Goal: Task Accomplishment & Management: Complete application form

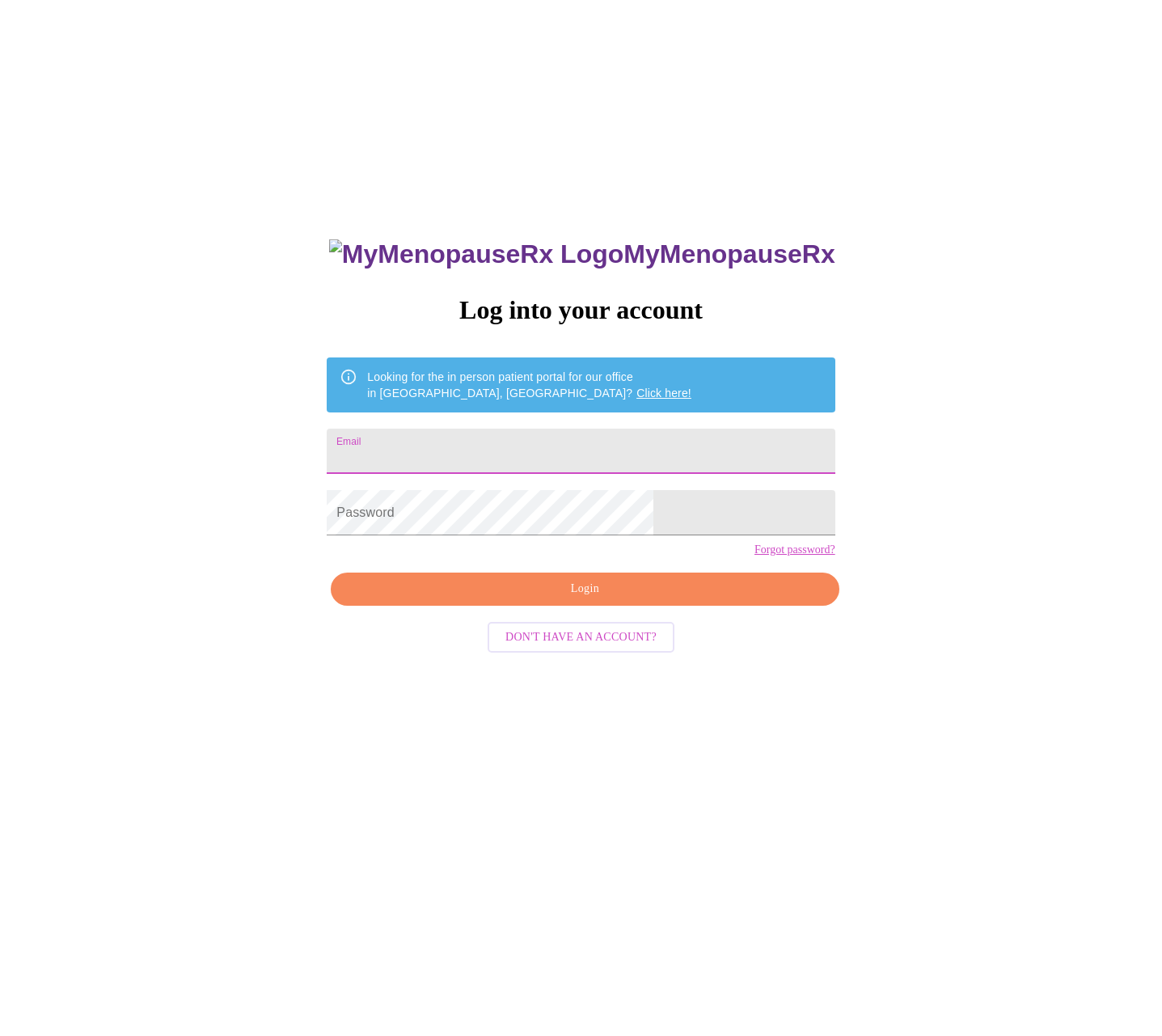
click at [533, 446] on input "Email" at bounding box center [580, 451] width 507 height 45
type input "[EMAIL_ADDRESS][DOMAIN_NAME]"
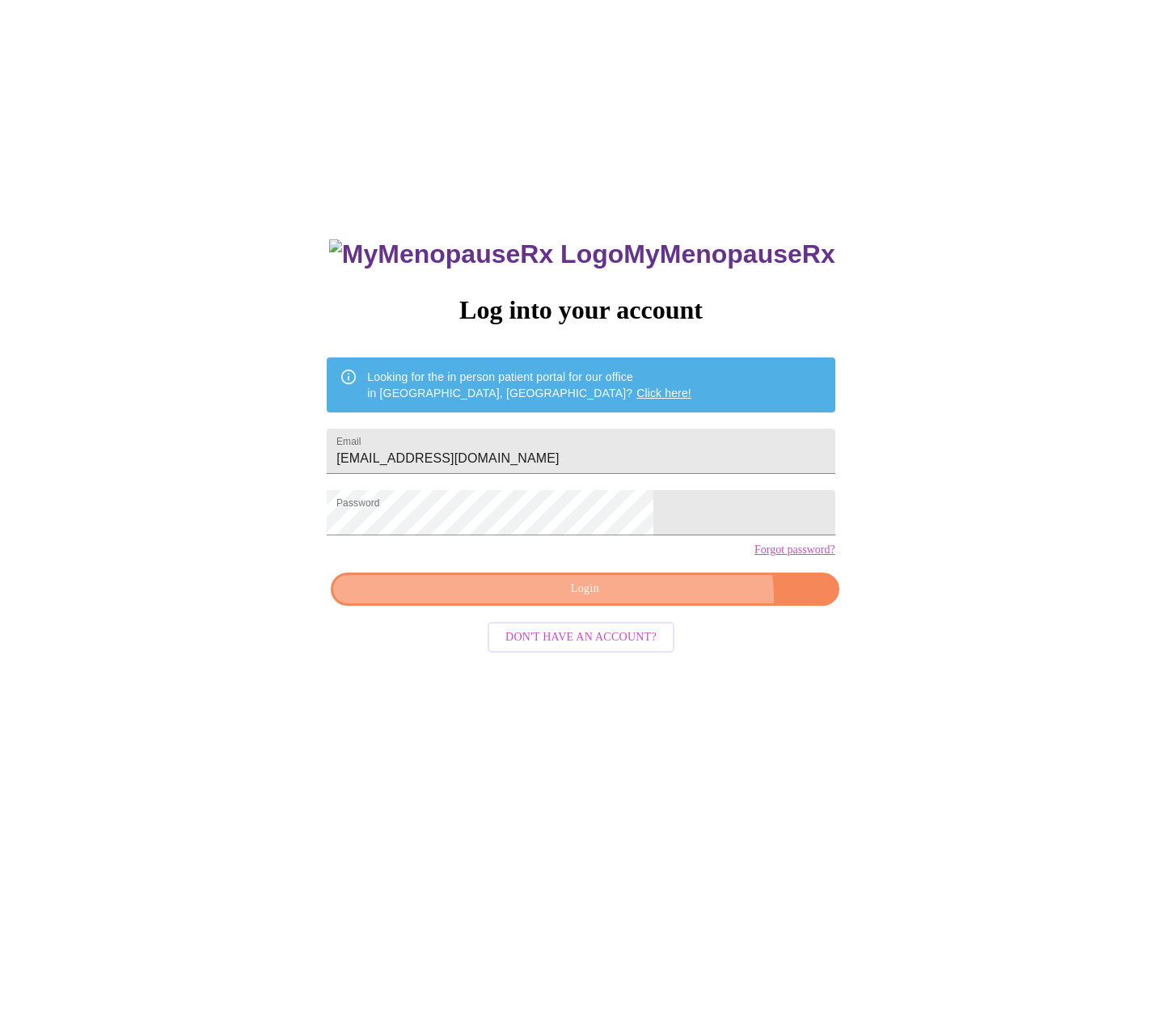
click at [644, 606] on button "Login" at bounding box center [584, 588] width 507 height 33
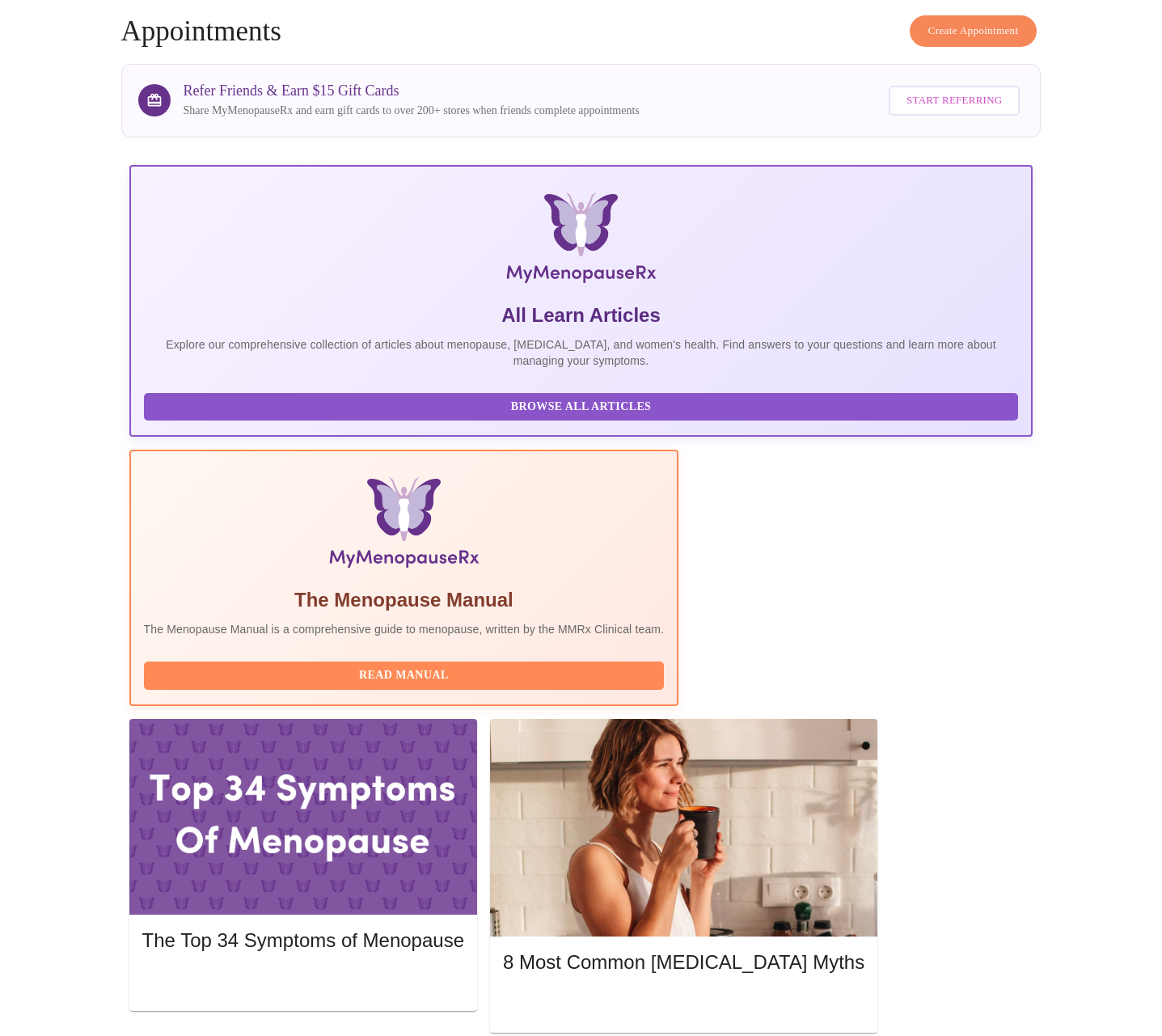
scroll to position [73, 0]
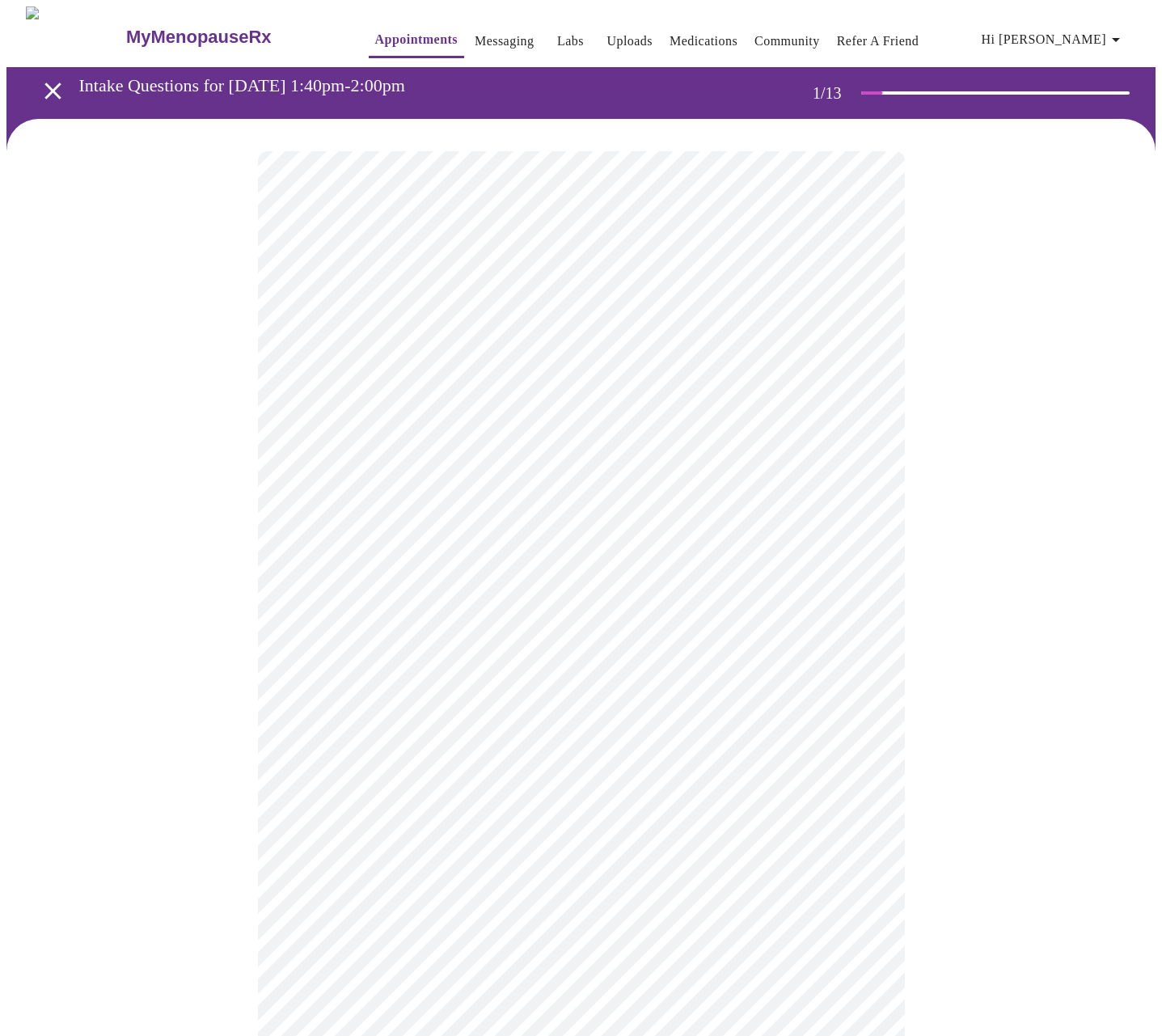
click at [533, 373] on body "MyMenopauseRx Appointments Messaging Labs Uploads Medications Community Refer a…" at bounding box center [581, 745] width 1149 height 1477
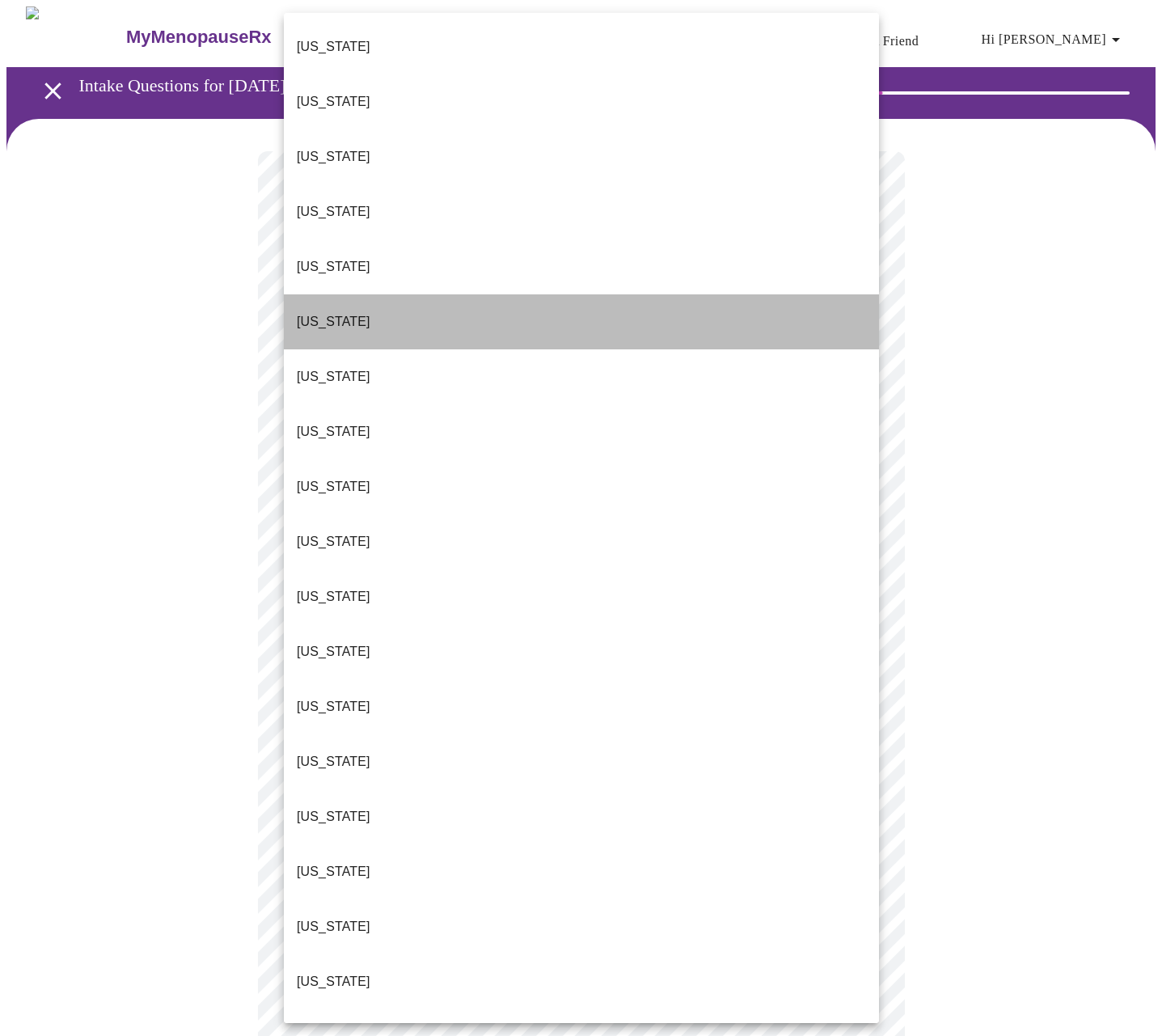
click at [333, 312] on p "[US_STATE]" at bounding box center [333, 321] width 73 height 19
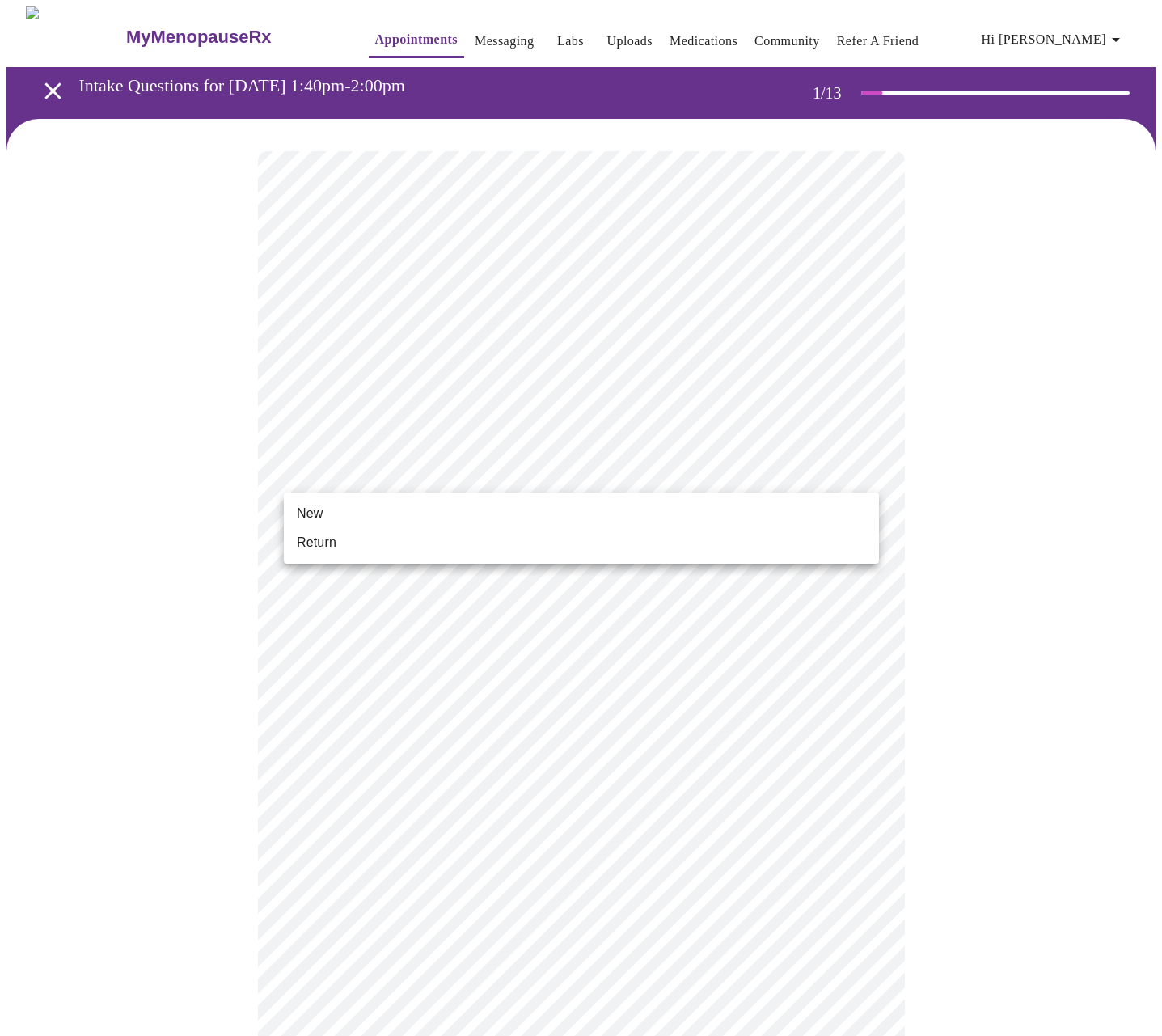
click at [543, 486] on body "MyMenopauseRx Appointments Messaging Labs Uploads Medications Community Refer a…" at bounding box center [581, 741] width 1149 height 1468
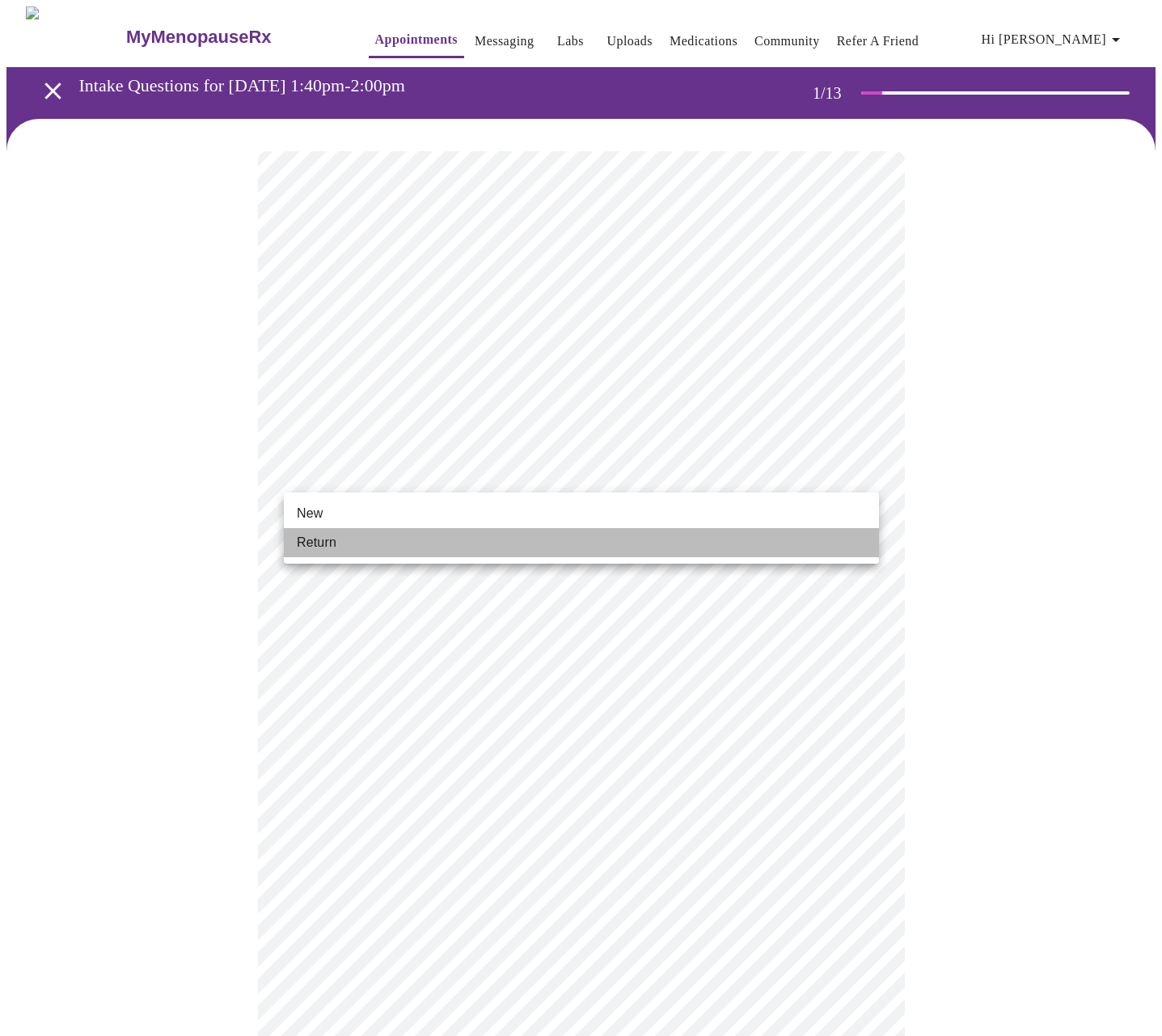
click at [325, 546] on span "Return" at bounding box center [316, 542] width 40 height 19
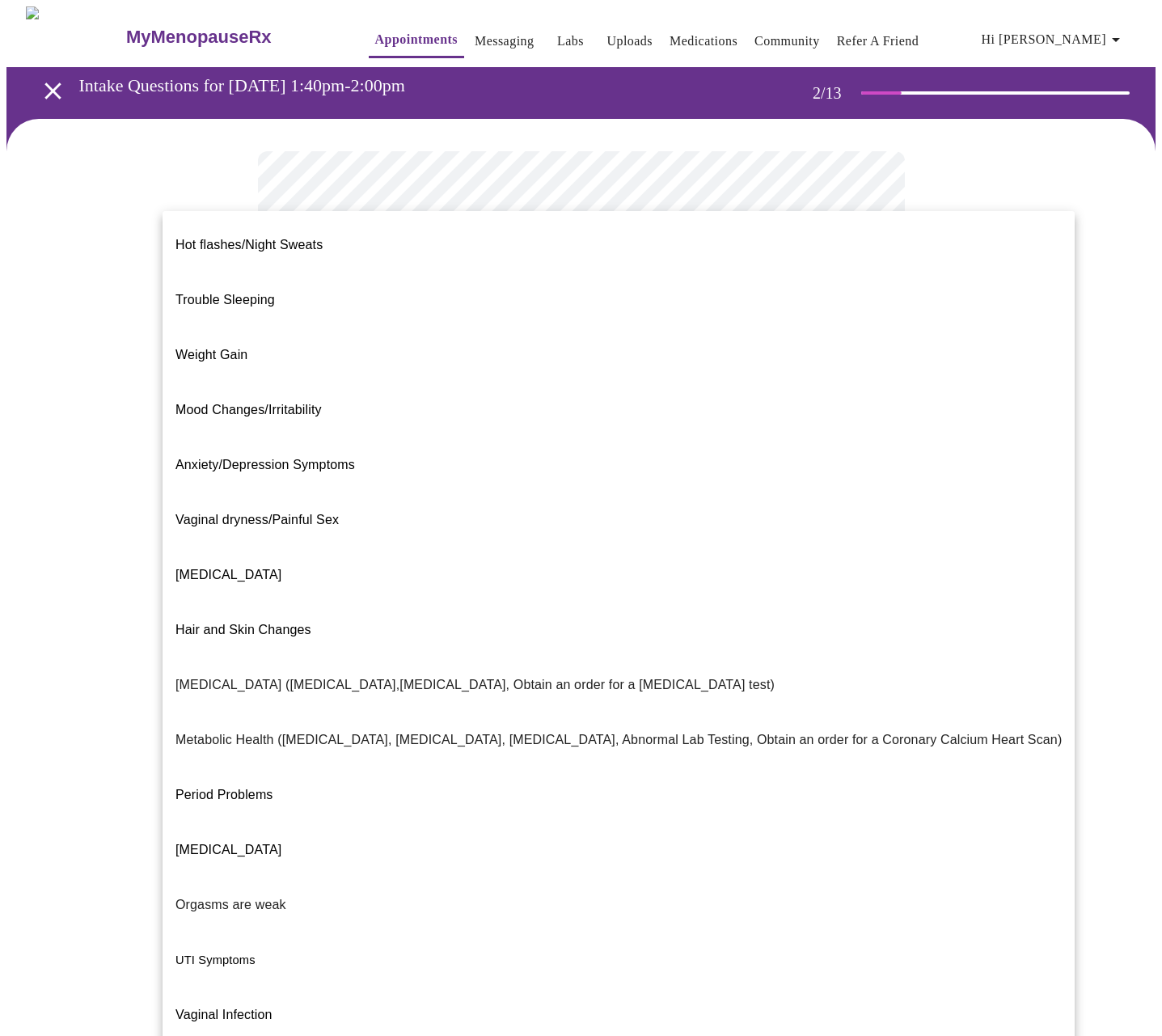
click at [657, 337] on body "MyMenopauseRx Appointments Messaging Labs Uploads Medications Community Refer a…" at bounding box center [581, 492] width 1149 height 972
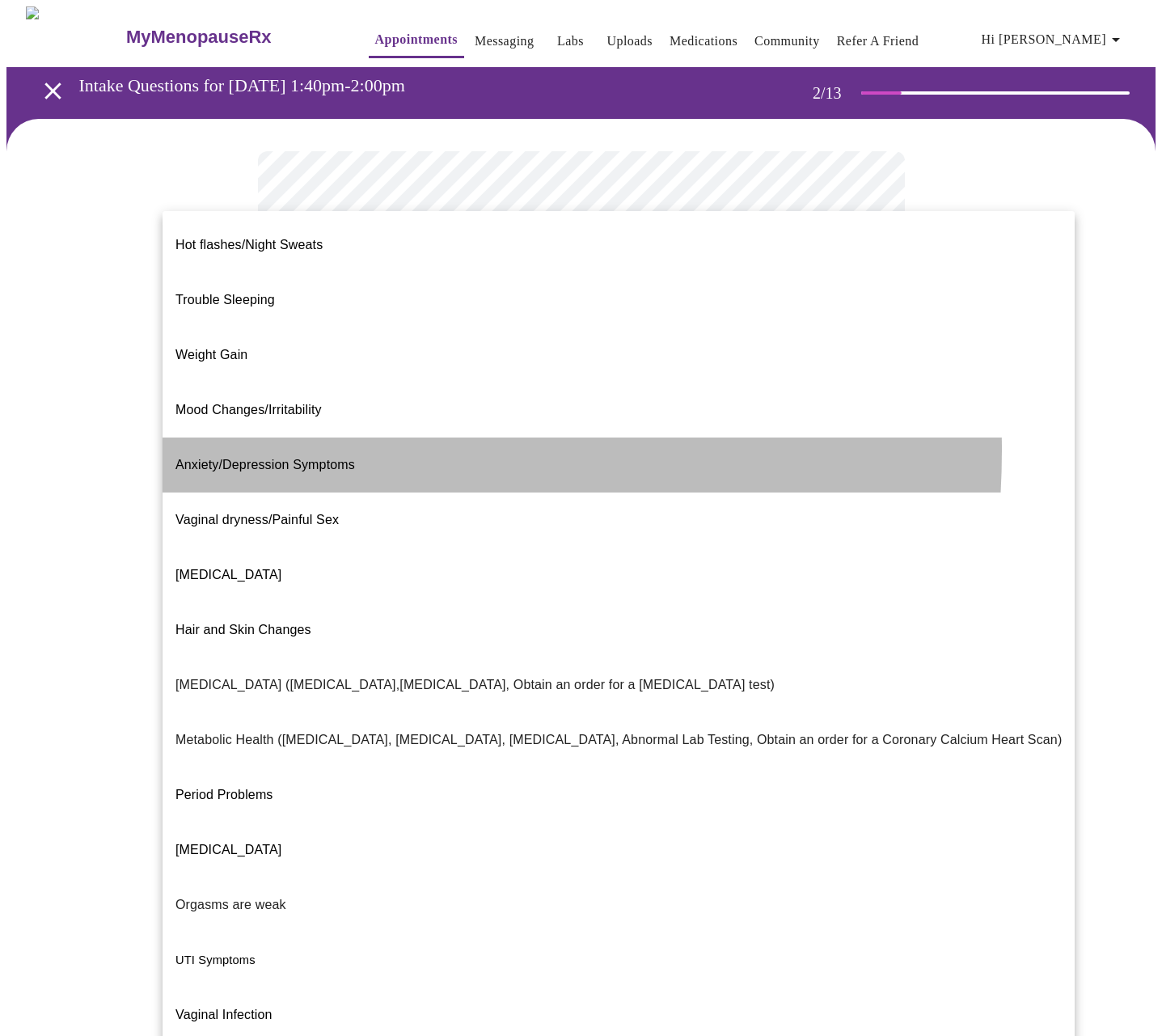
click at [278, 458] on span "Anxiety/Depression Symptoms" at bounding box center [264, 465] width 179 height 13
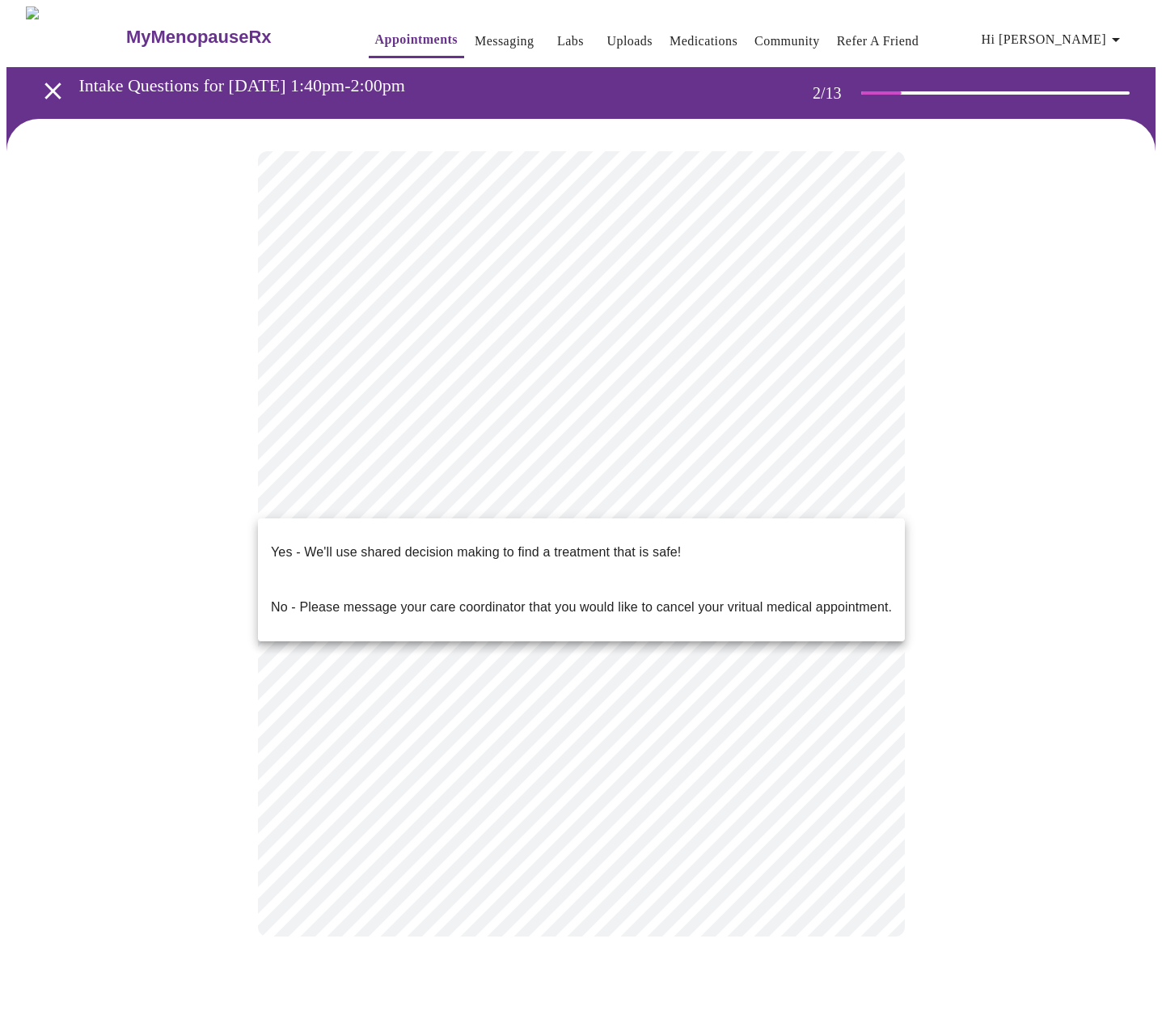
click at [554, 493] on body "MyMenopauseRx Appointments Messaging Labs Uploads Medications Community Refer a…" at bounding box center [581, 487] width 1149 height 962
click at [438, 543] on p "Yes - We'll use shared decision making to find a treatment that is safe!" at bounding box center [475, 552] width 410 height 19
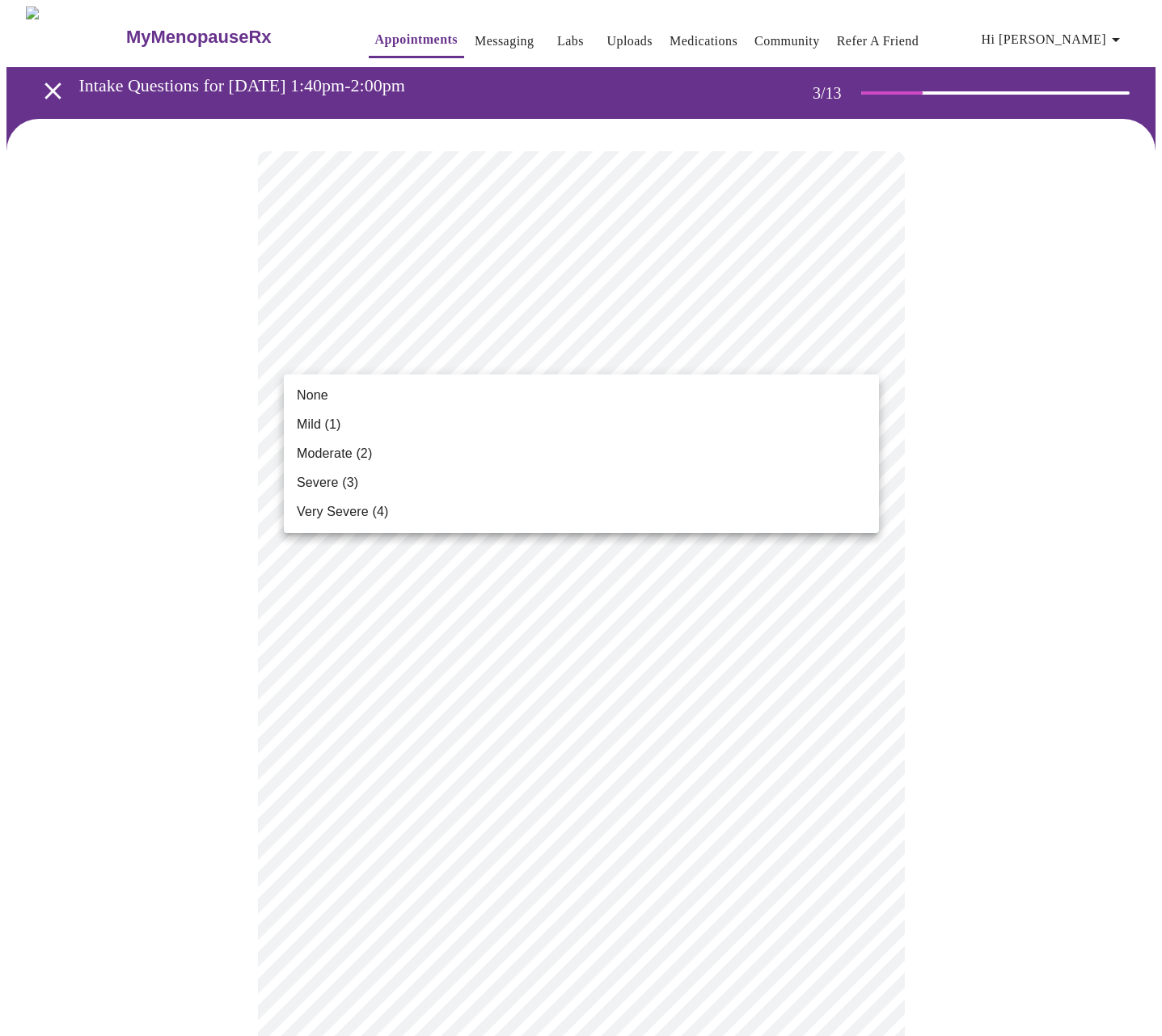
click at [341, 449] on span "Moderate (2)" at bounding box center [334, 453] width 75 height 19
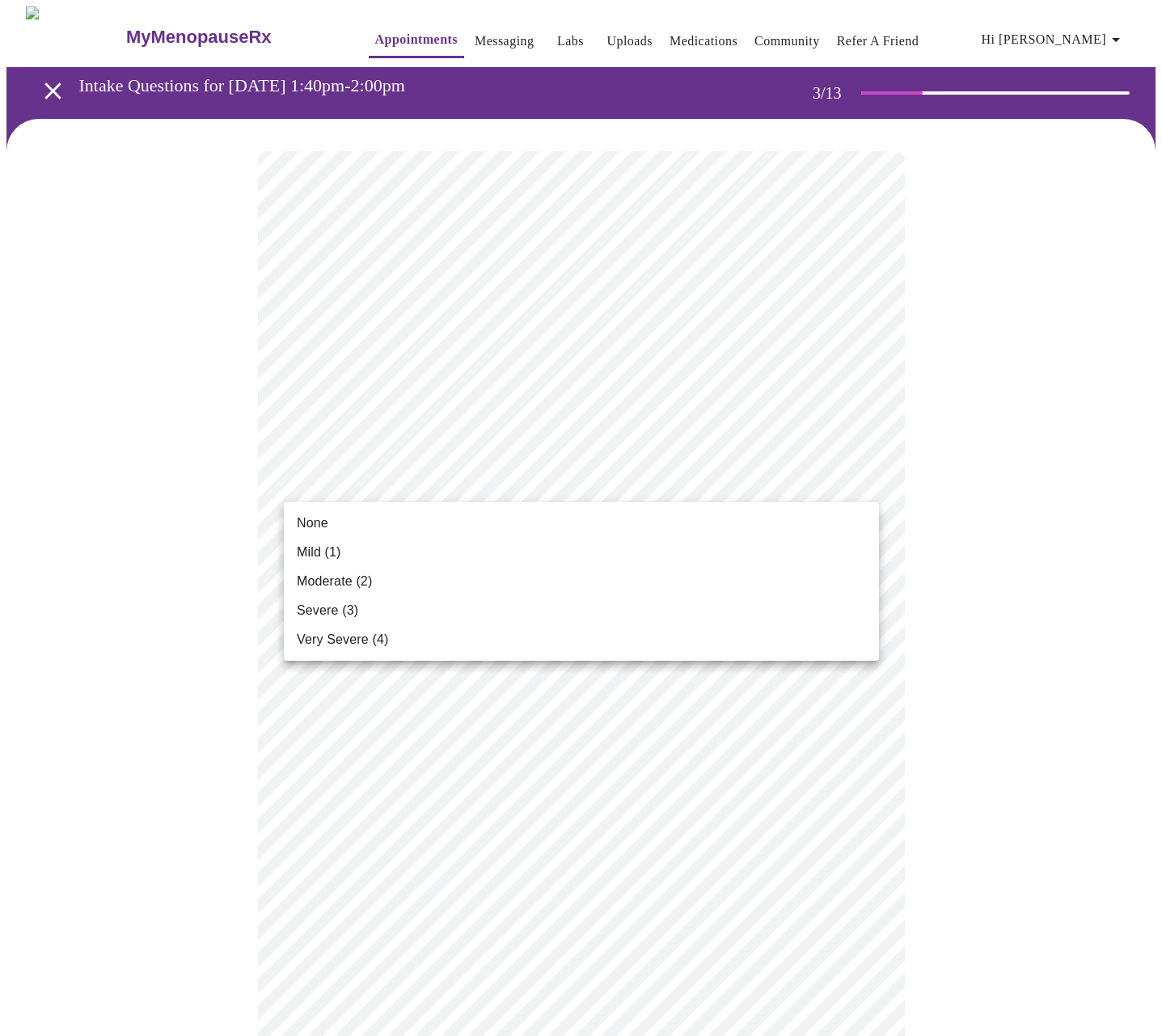
click at [310, 519] on span "None" at bounding box center [312, 523] width 31 height 19
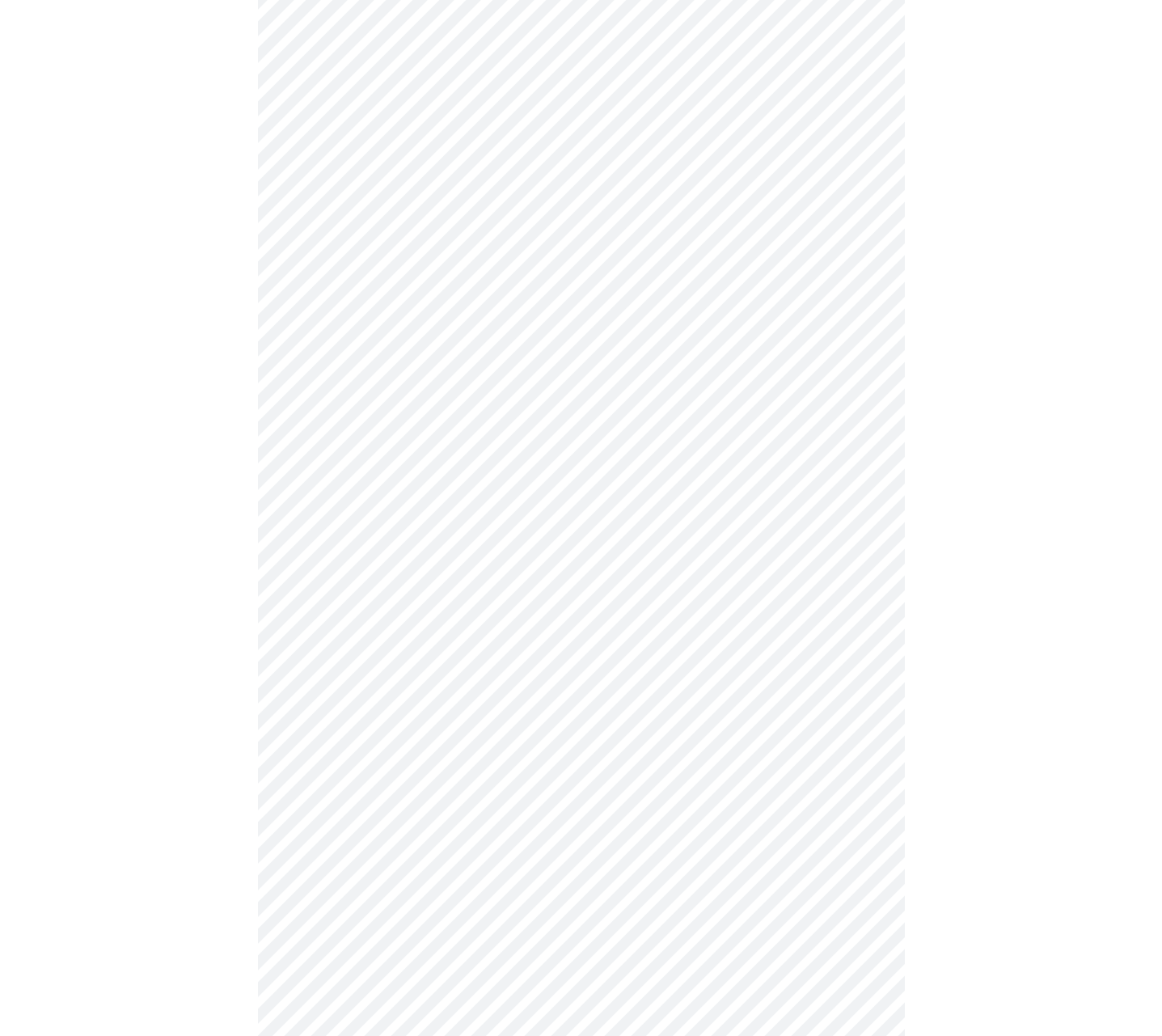
scroll to position [300, 0]
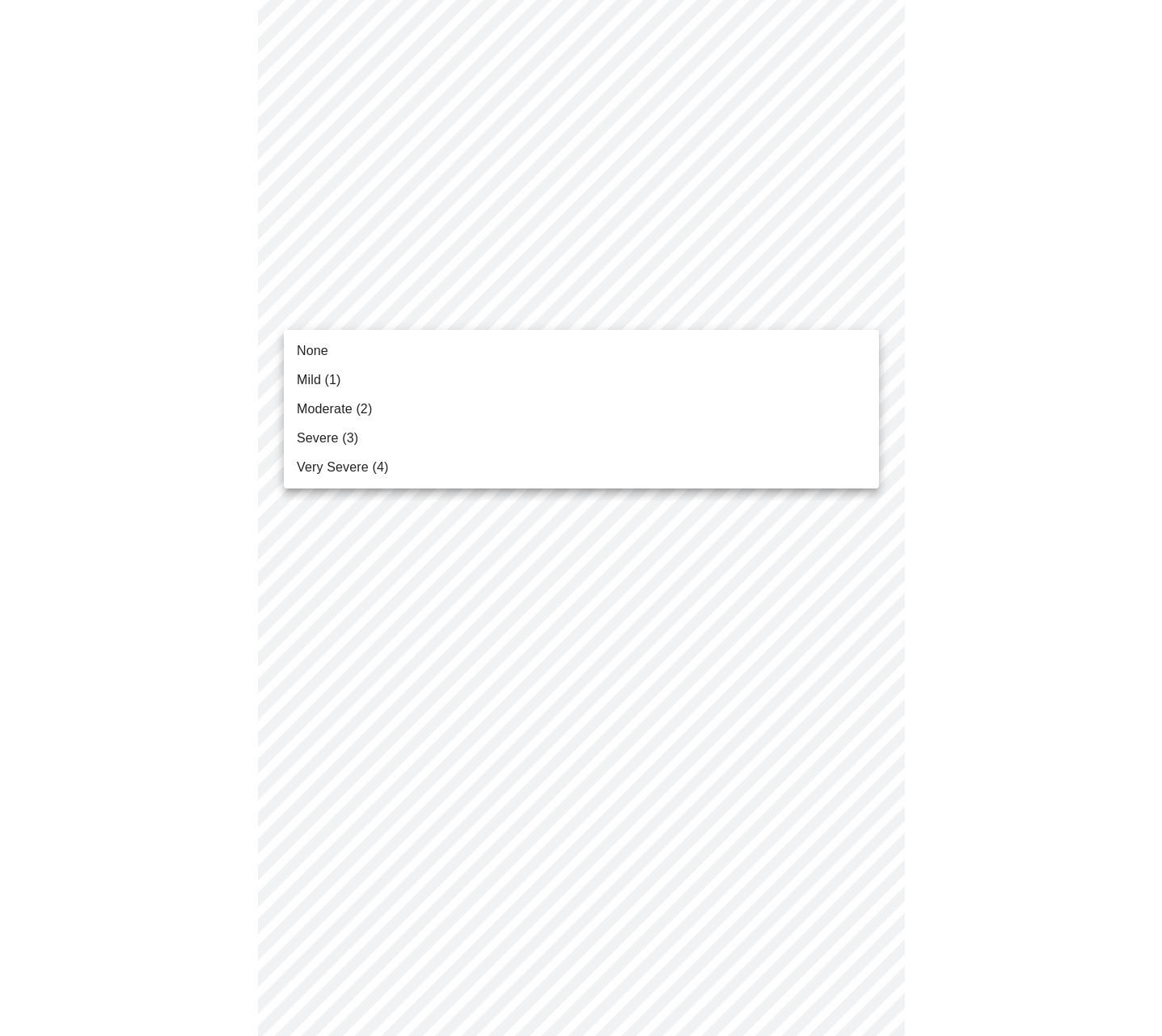
click at [409, 313] on body "MyMenopauseRx Appointments Messaging Labs Uploads Medications Community Refer a…" at bounding box center [581, 759] width 1149 height 2106
click at [308, 377] on span "Mild (1)" at bounding box center [319, 380] width 45 height 19
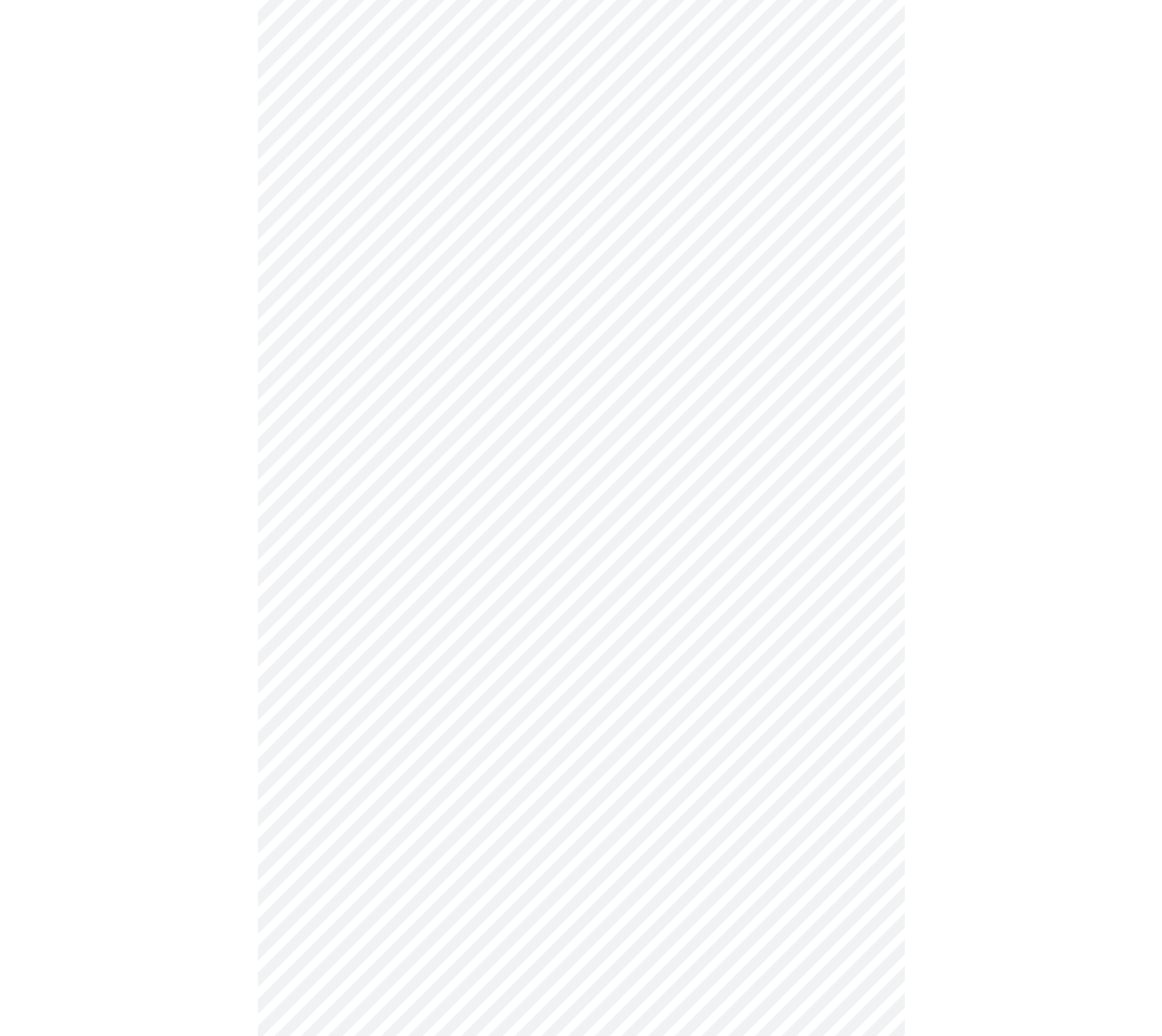
scroll to position [381, 0]
click at [609, 484] on body "MyMenopauseRx Appointments Messaging Labs Uploads Medications Community Refer a…" at bounding box center [581, 666] width 1149 height 2083
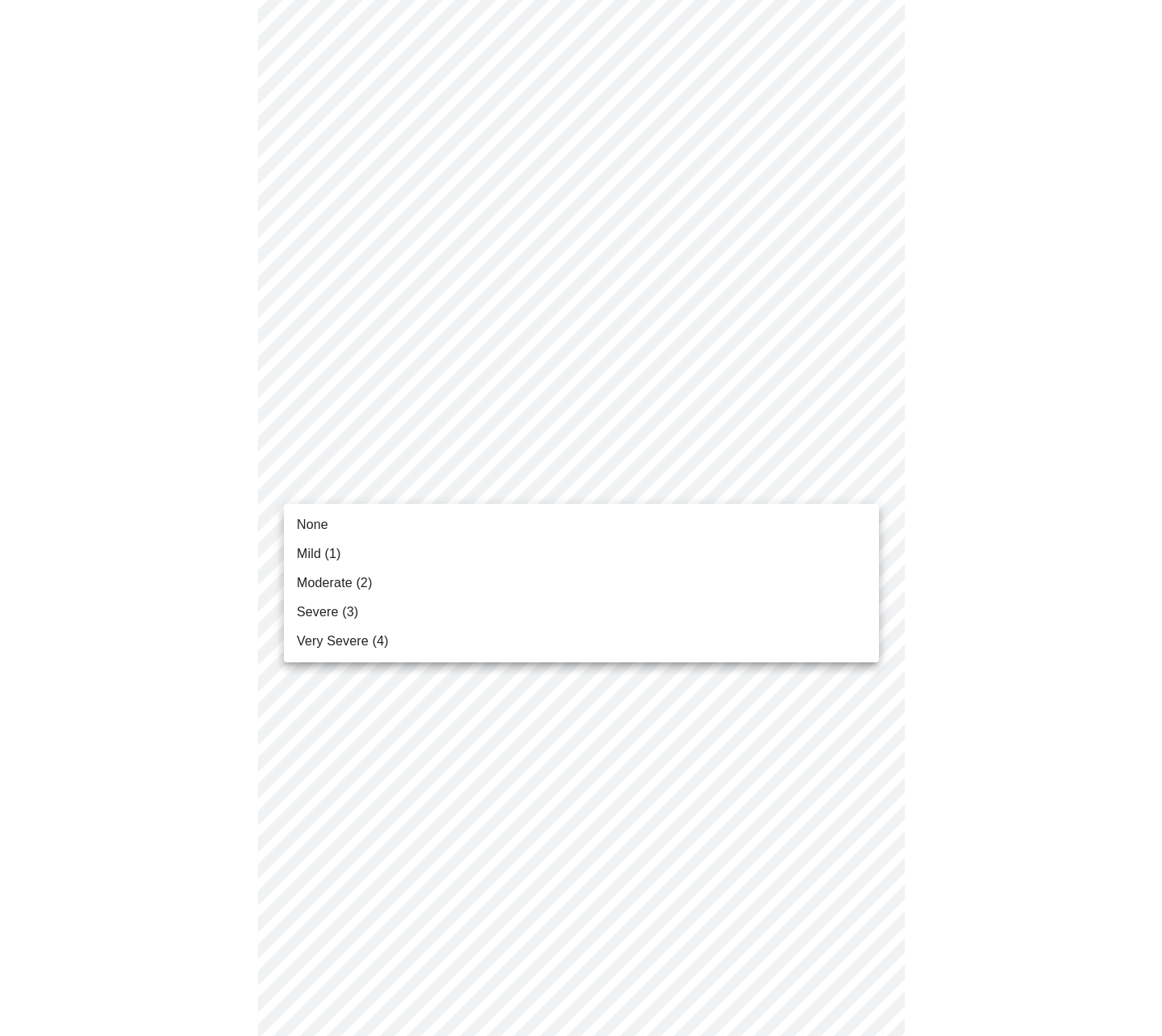
click at [342, 611] on span "Severe (3)" at bounding box center [327, 612] width 61 height 19
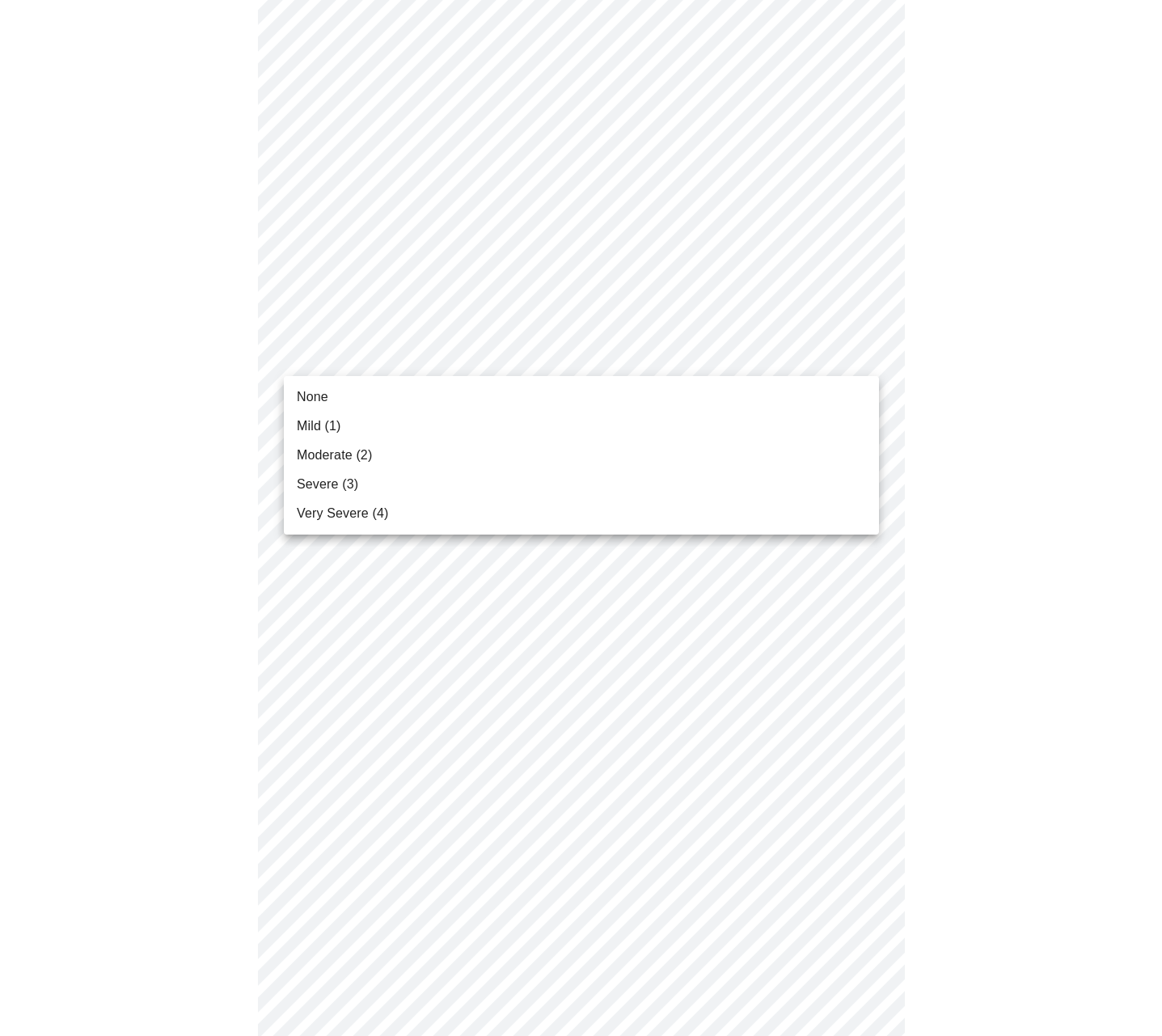
click at [423, 345] on body "MyMenopauseRx Appointments Messaging Labs Uploads Medications Community Refer a…" at bounding box center [581, 655] width 1149 height 2060
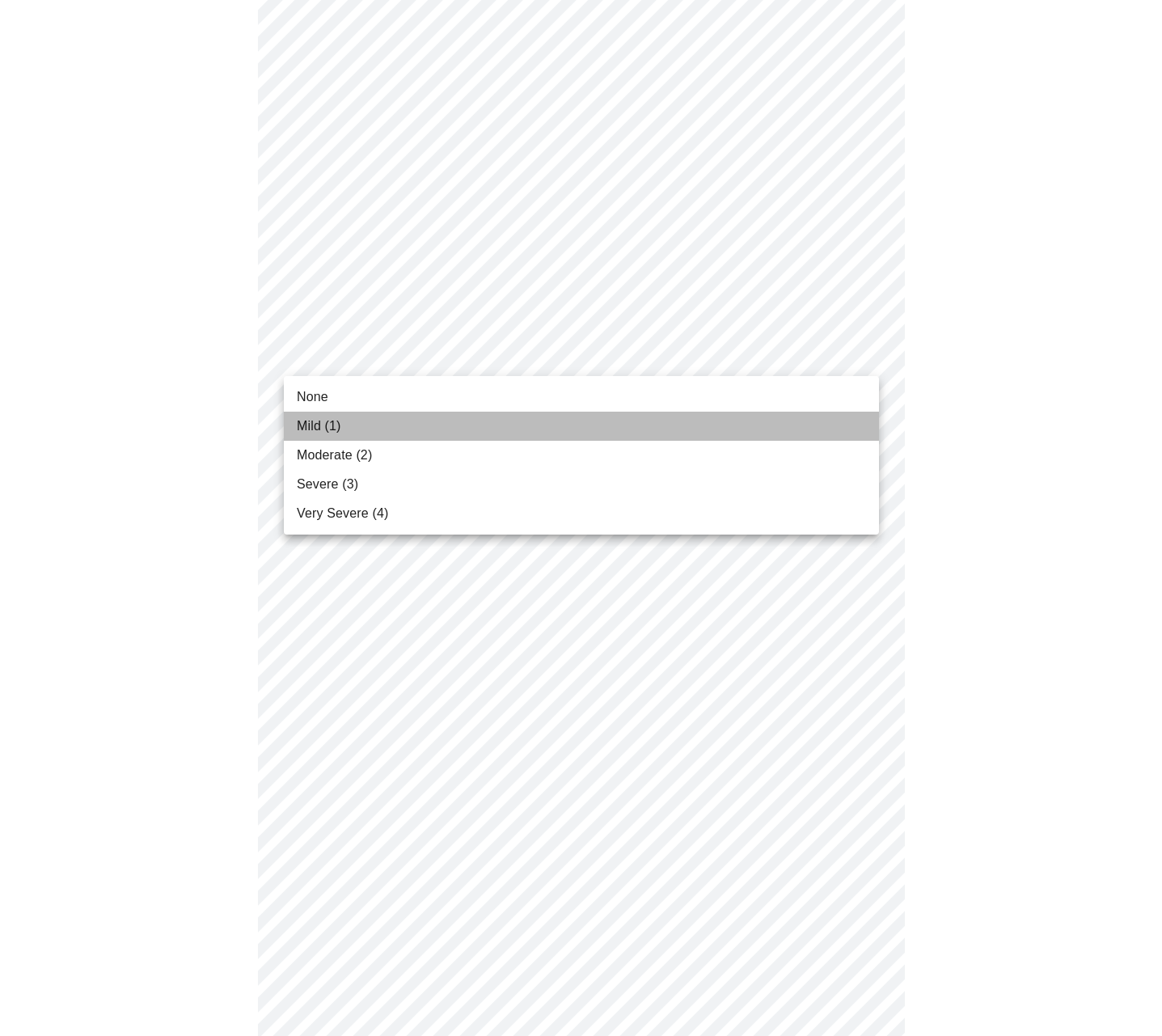
click at [335, 426] on span "Mild (1)" at bounding box center [319, 426] width 45 height 19
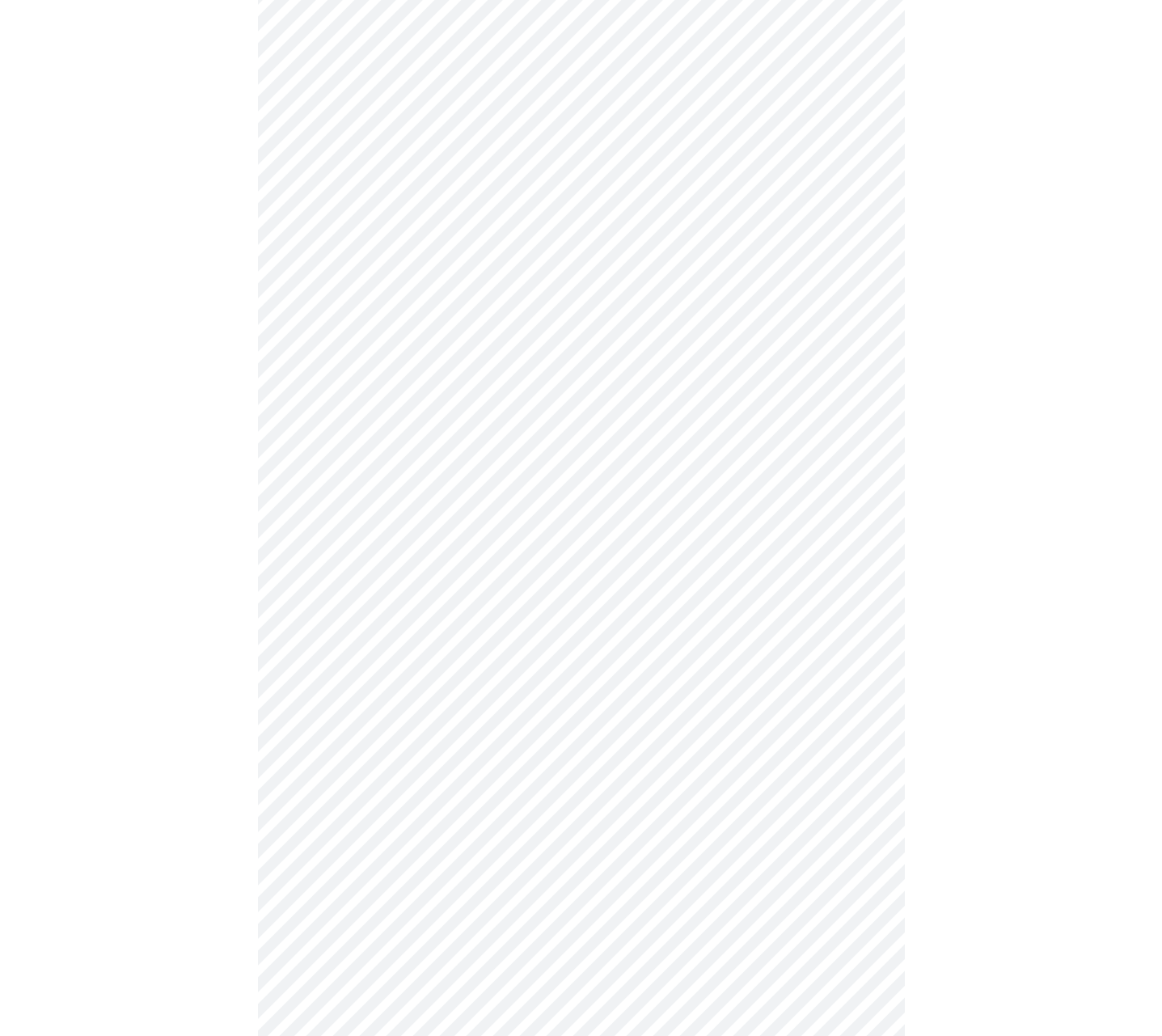
scroll to position [646, 0]
click at [525, 298] on body "MyMenopauseRx Appointments Messaging Labs Uploads Medications Community Refer a…" at bounding box center [581, 379] width 1149 height 2037
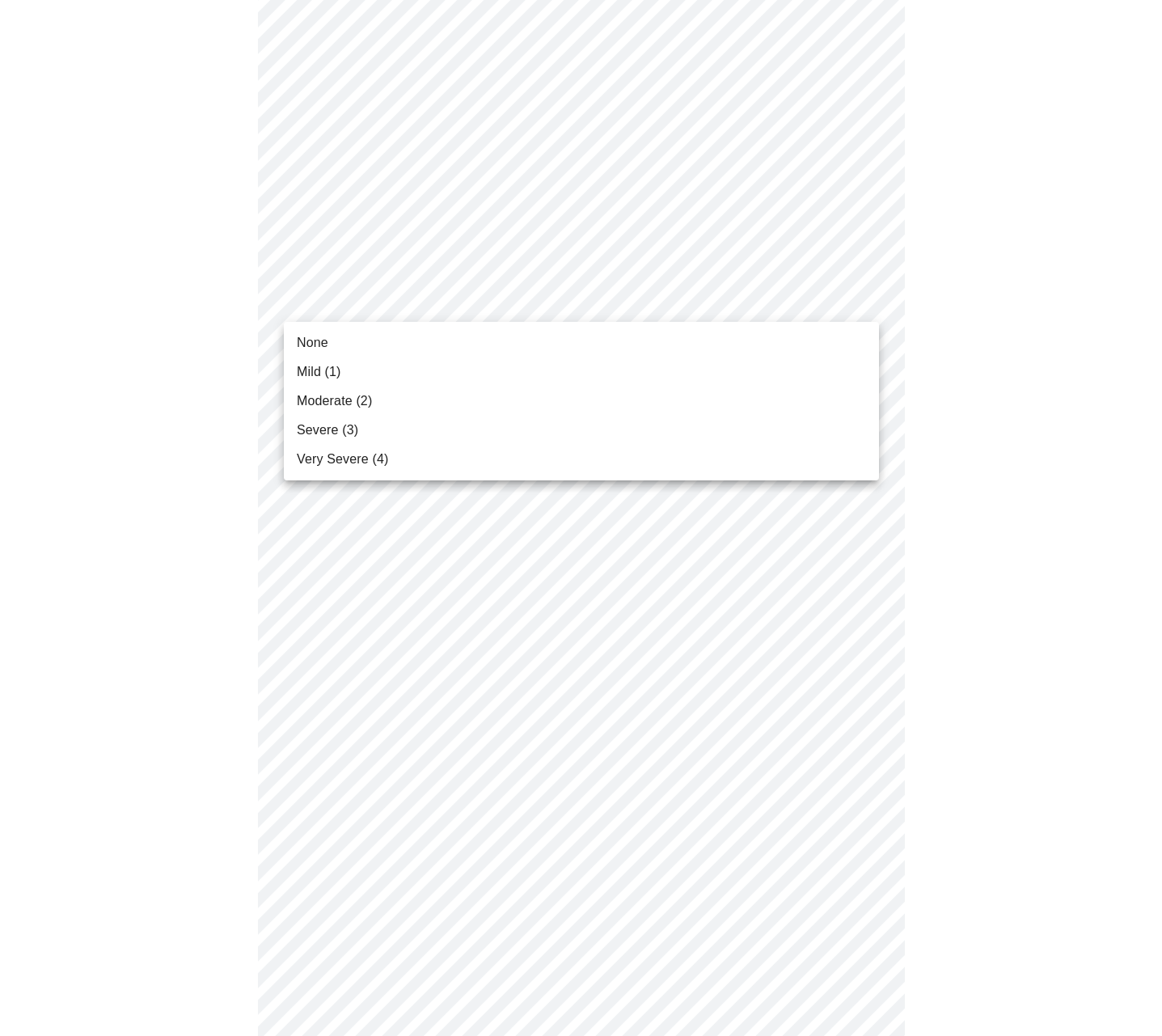
click at [342, 429] on span "Severe (3)" at bounding box center [327, 430] width 61 height 19
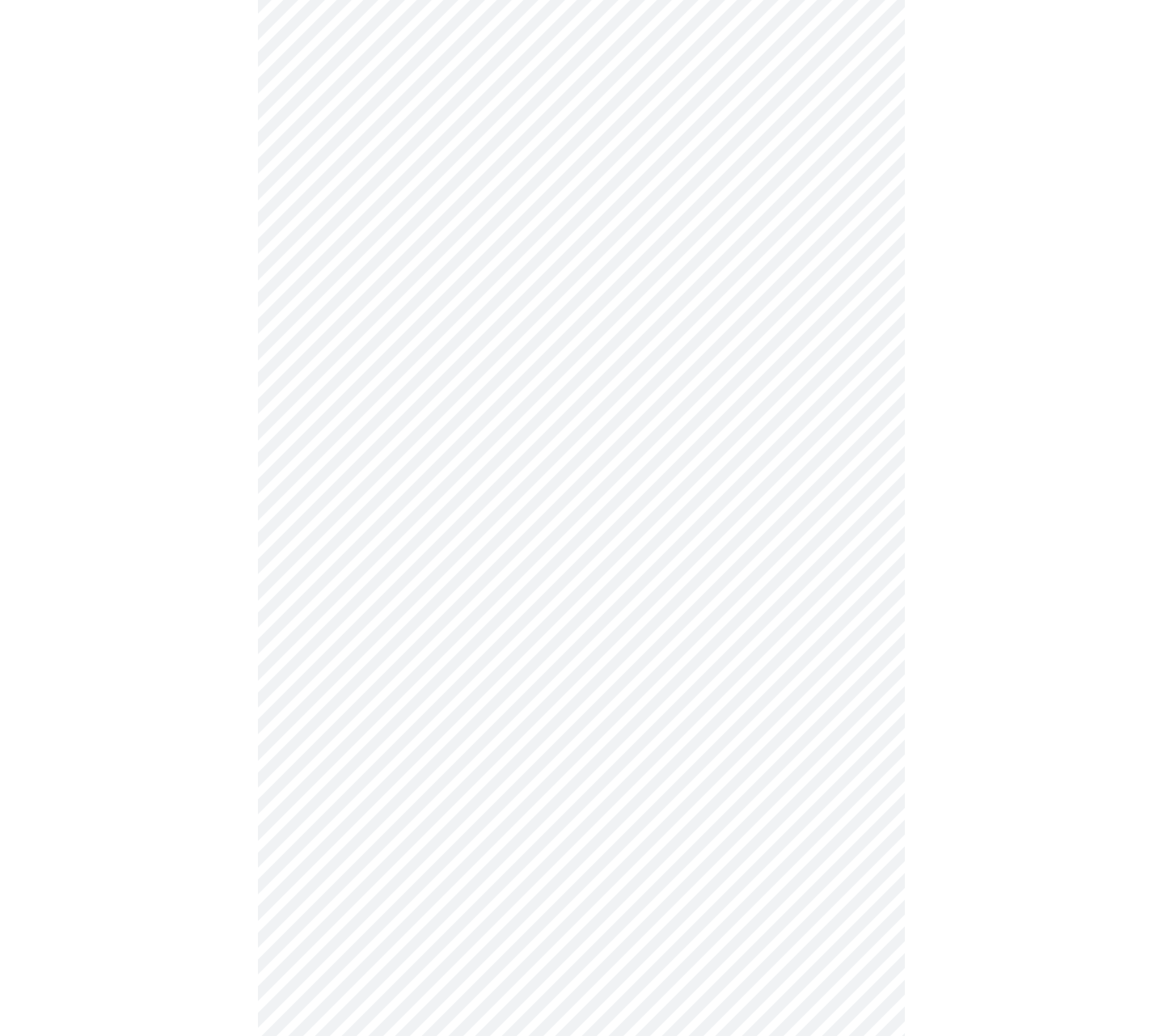
scroll to position [768, 0]
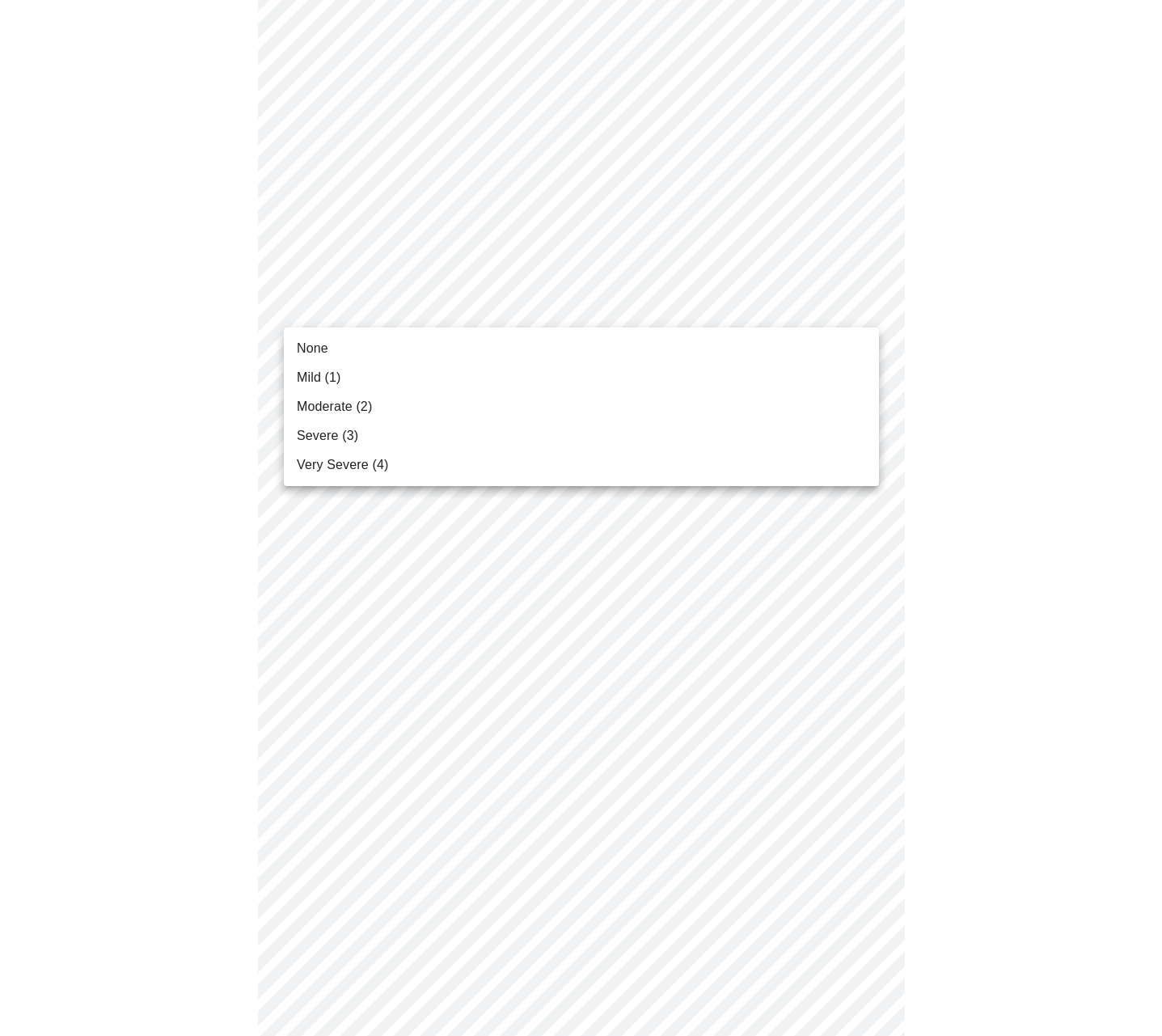
click at [456, 307] on body "MyMenopauseRx Appointments Messaging Labs Uploads Medications Community Refer a…" at bounding box center [581, 246] width 1149 height 2015
click at [314, 375] on span "Mild (1)" at bounding box center [319, 377] width 45 height 19
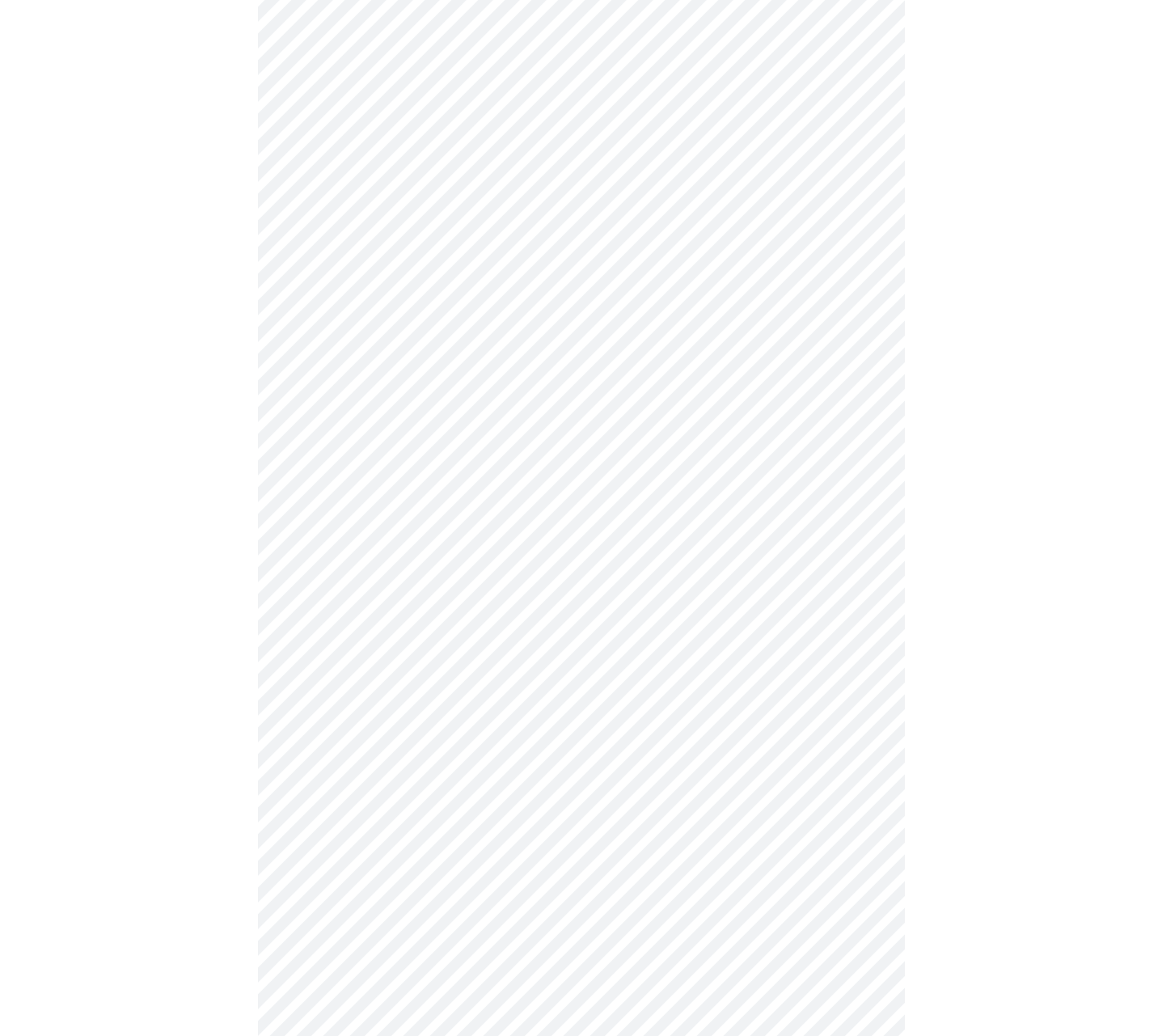
scroll to position [901, 0]
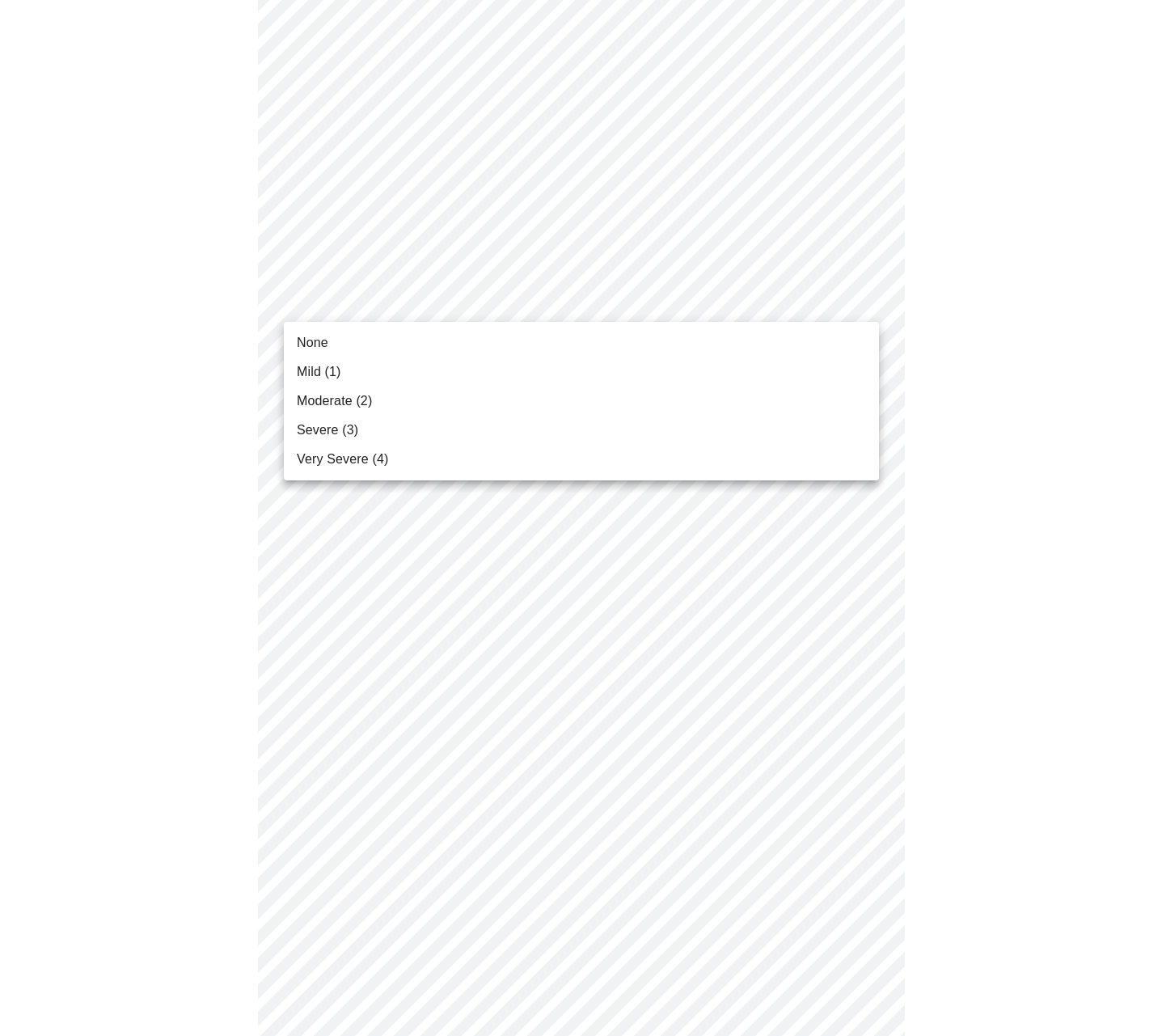
click at [551, 302] on body "MyMenopauseRx Appointments Messaging Labs Uploads Medications Community Refer a…" at bounding box center [581, 100] width 1149 height 1992
click at [312, 428] on span "Severe (3)" at bounding box center [327, 430] width 61 height 19
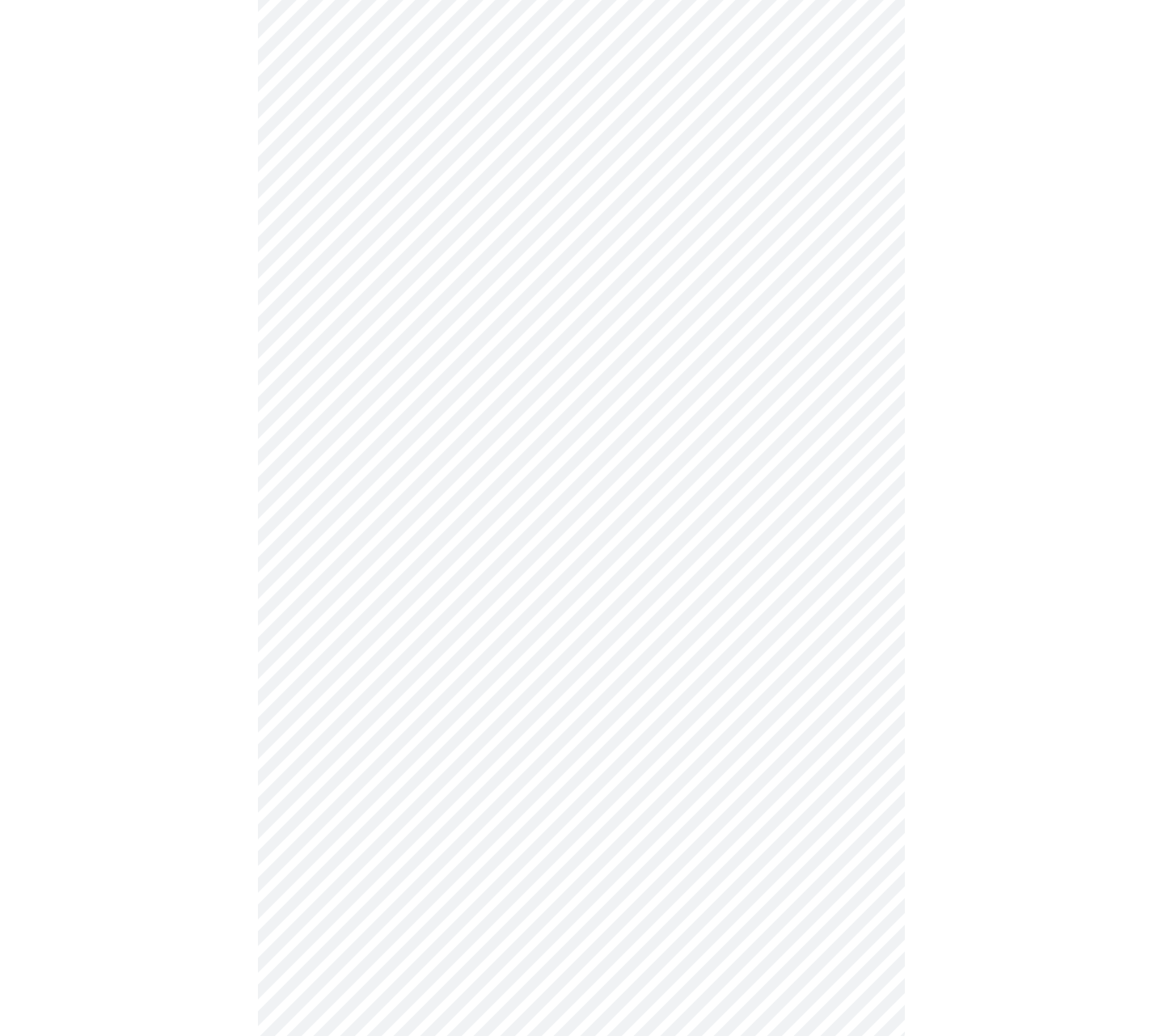
scroll to position [934, 0]
click at [601, 400] on body "MyMenopauseRx Appointments Messaging Labs Uploads Medications Community Refer a…" at bounding box center [581, 57] width 1149 height 1969
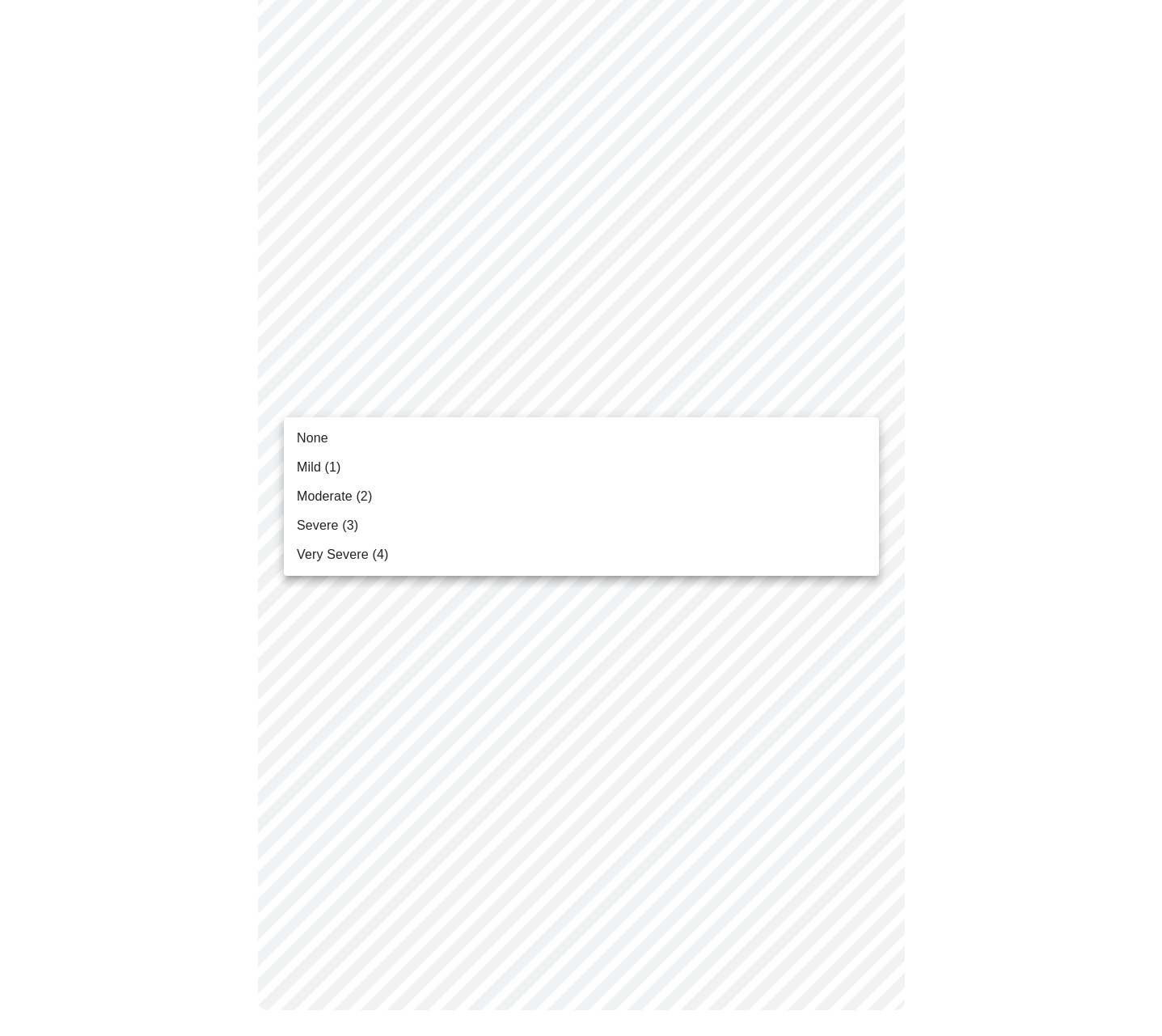
click at [310, 438] on span "None" at bounding box center [312, 438] width 31 height 19
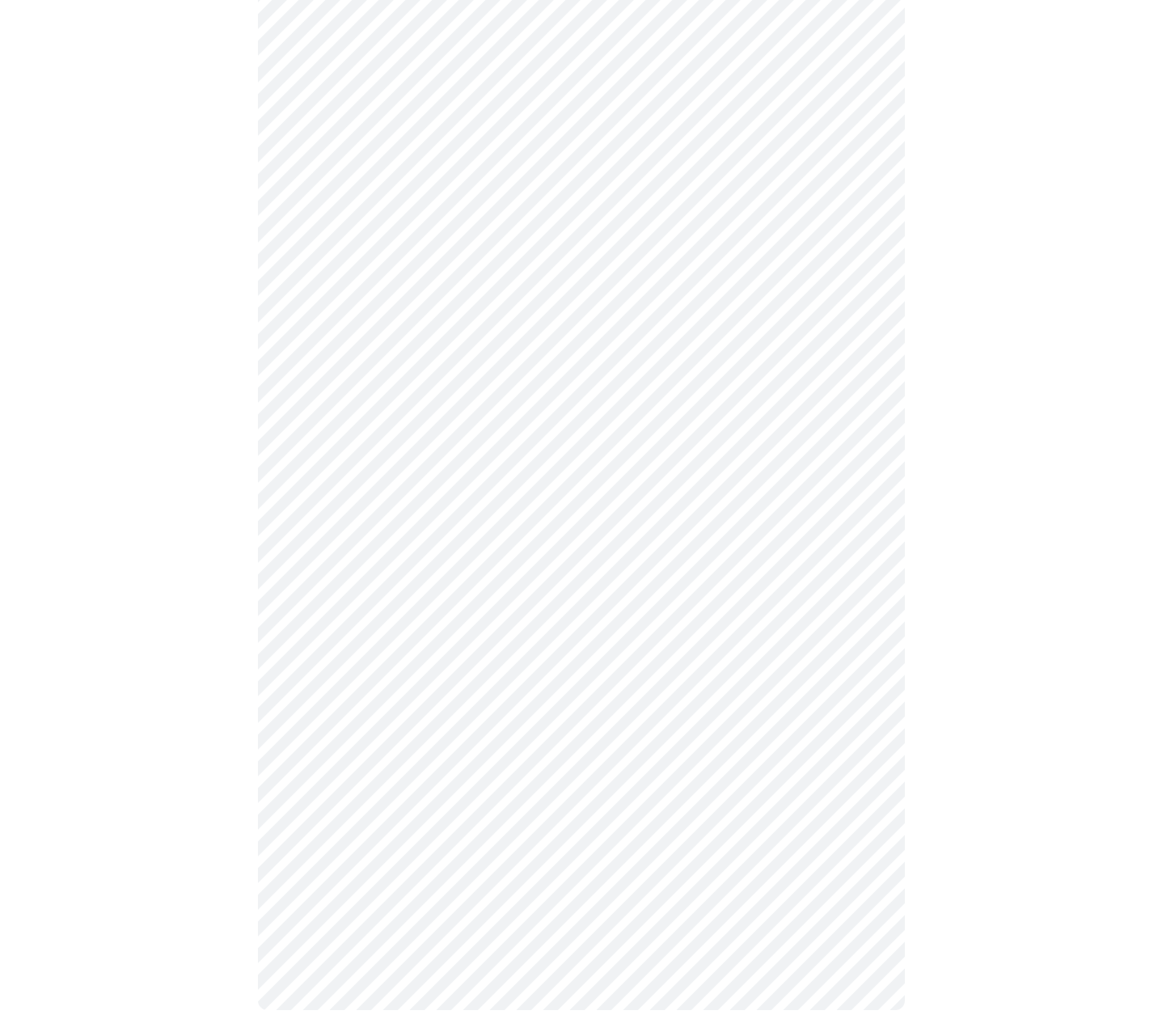
click at [423, 547] on body "MyMenopauseRx Appointments Messaging Labs Uploads Medications Community Refer a…" at bounding box center [581, 68] width 1149 height 1947
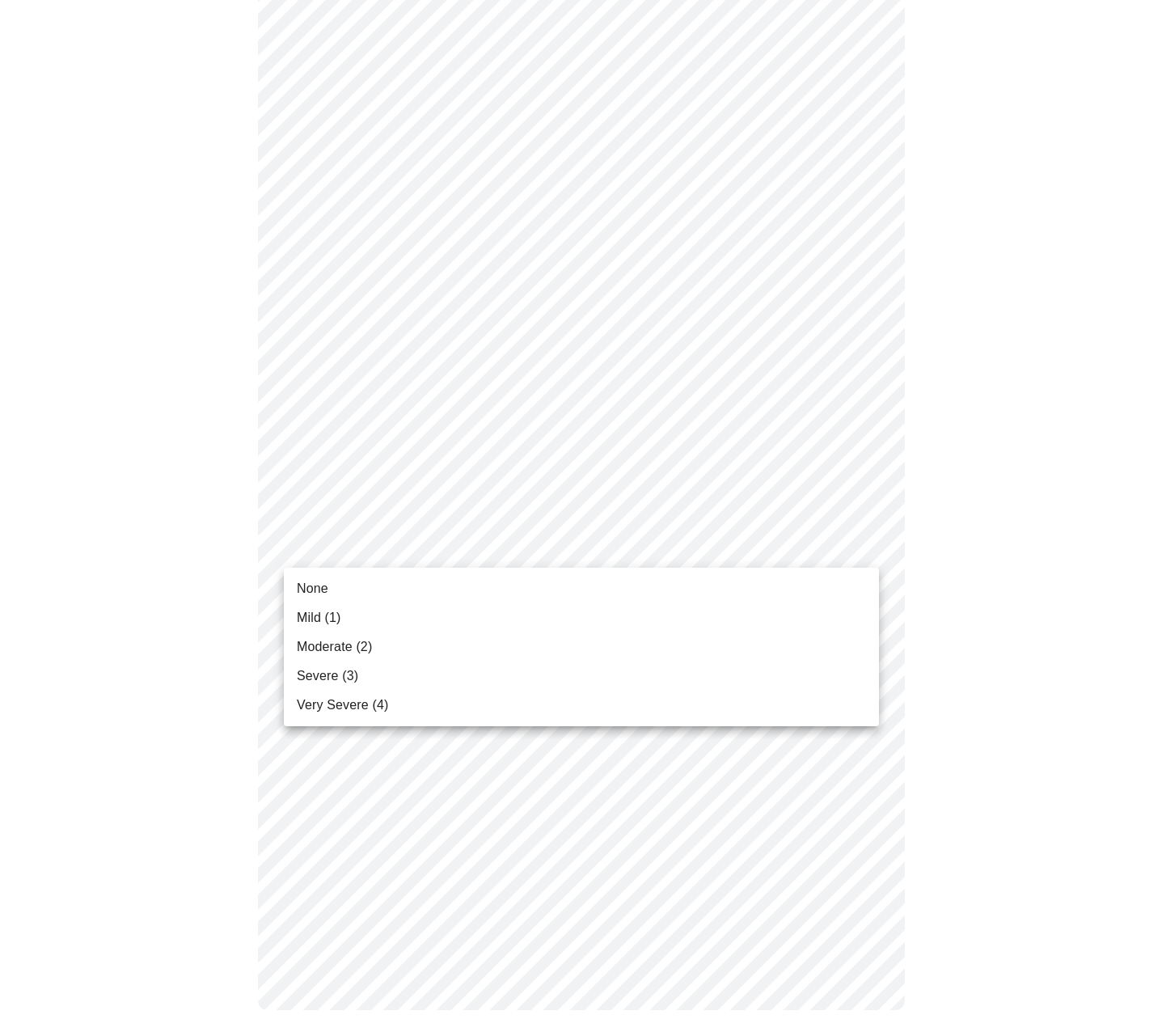
click at [322, 614] on span "Mild (1)" at bounding box center [319, 617] width 45 height 19
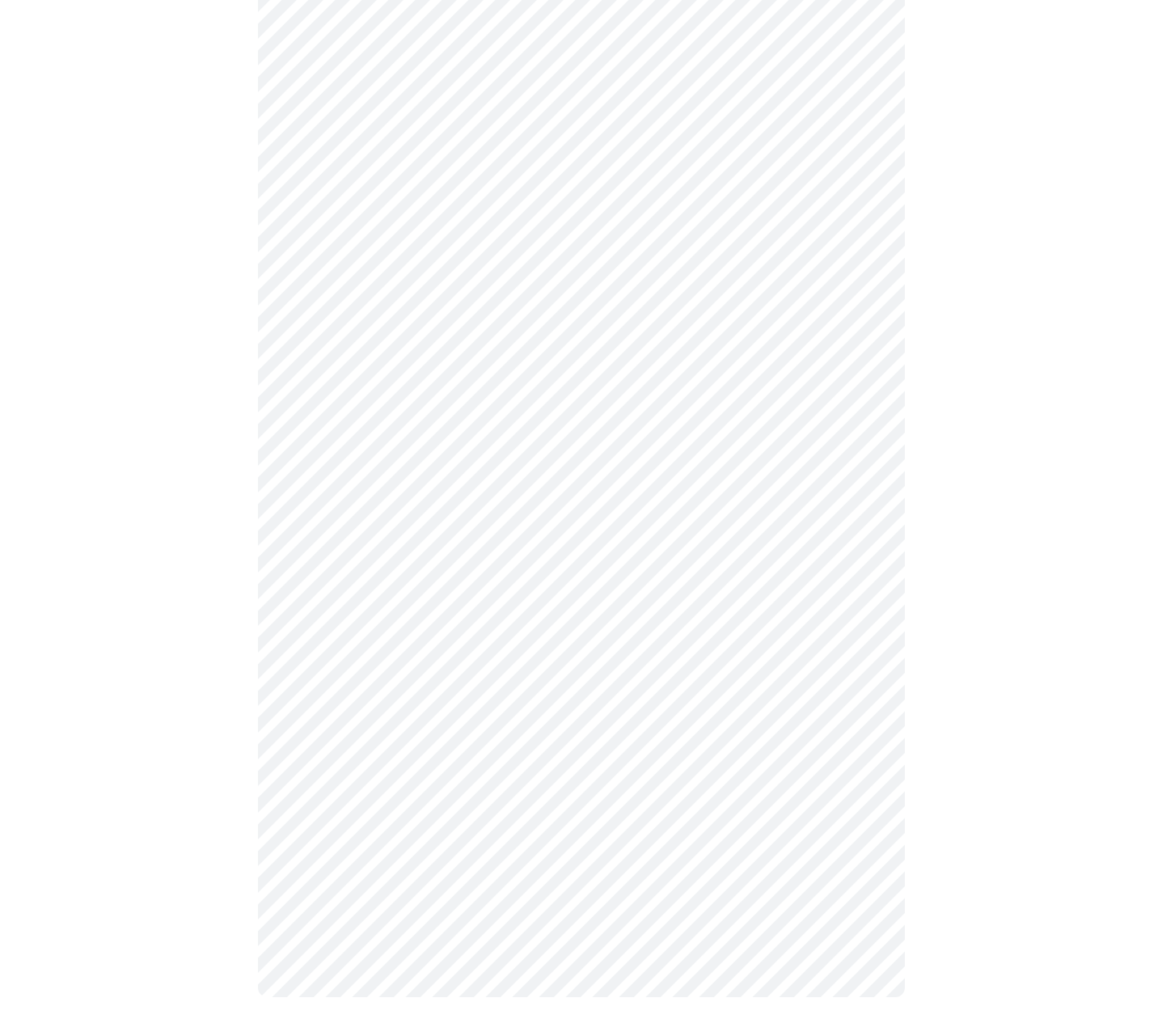
scroll to position [889, 0]
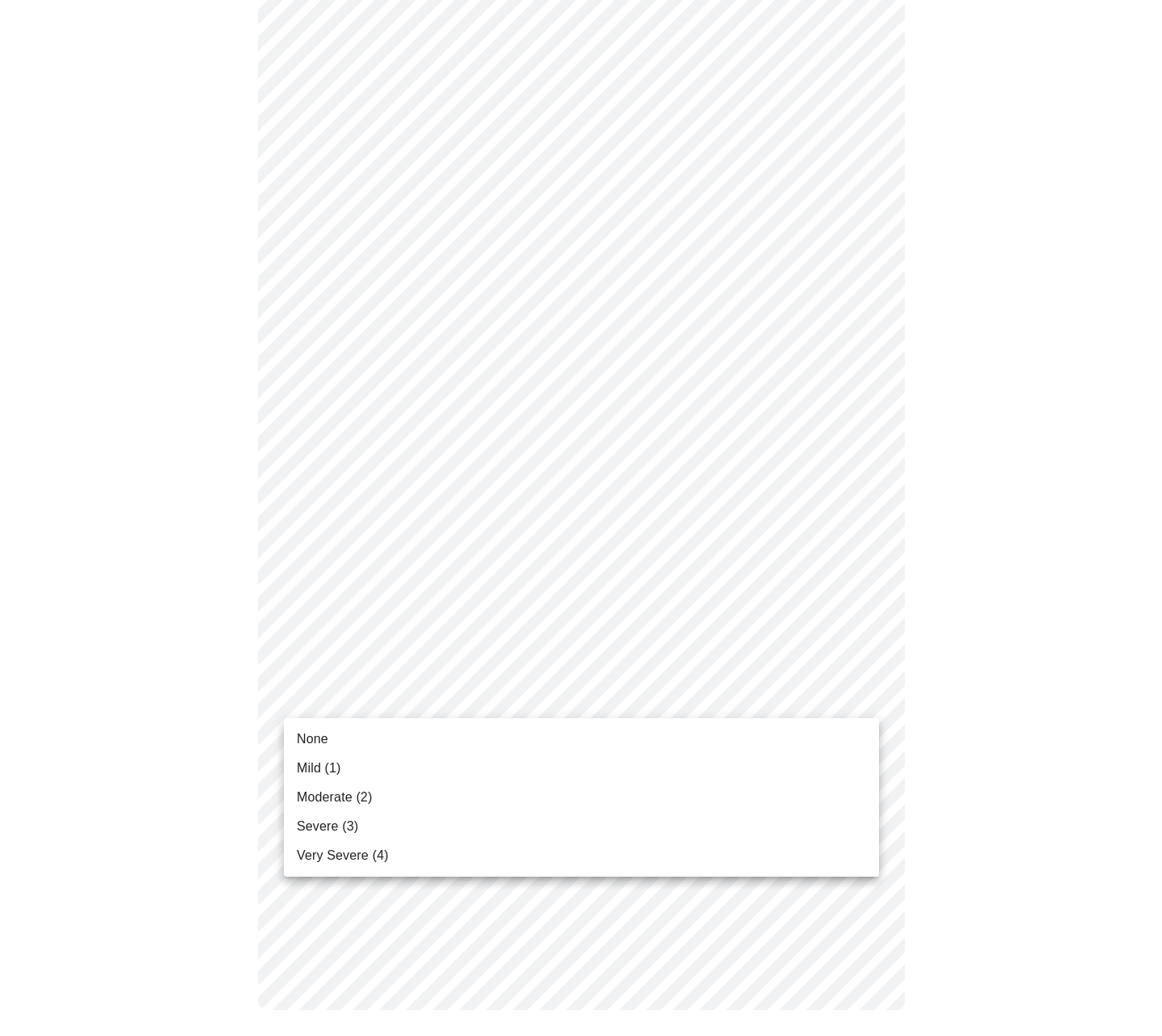
click at [511, 693] on body "MyMenopauseRx Appointments Messaging Labs Uploads Medications Community Refer a…" at bounding box center [581, 80] width 1149 height 1925
click at [314, 768] on span "Mild (1)" at bounding box center [319, 768] width 45 height 19
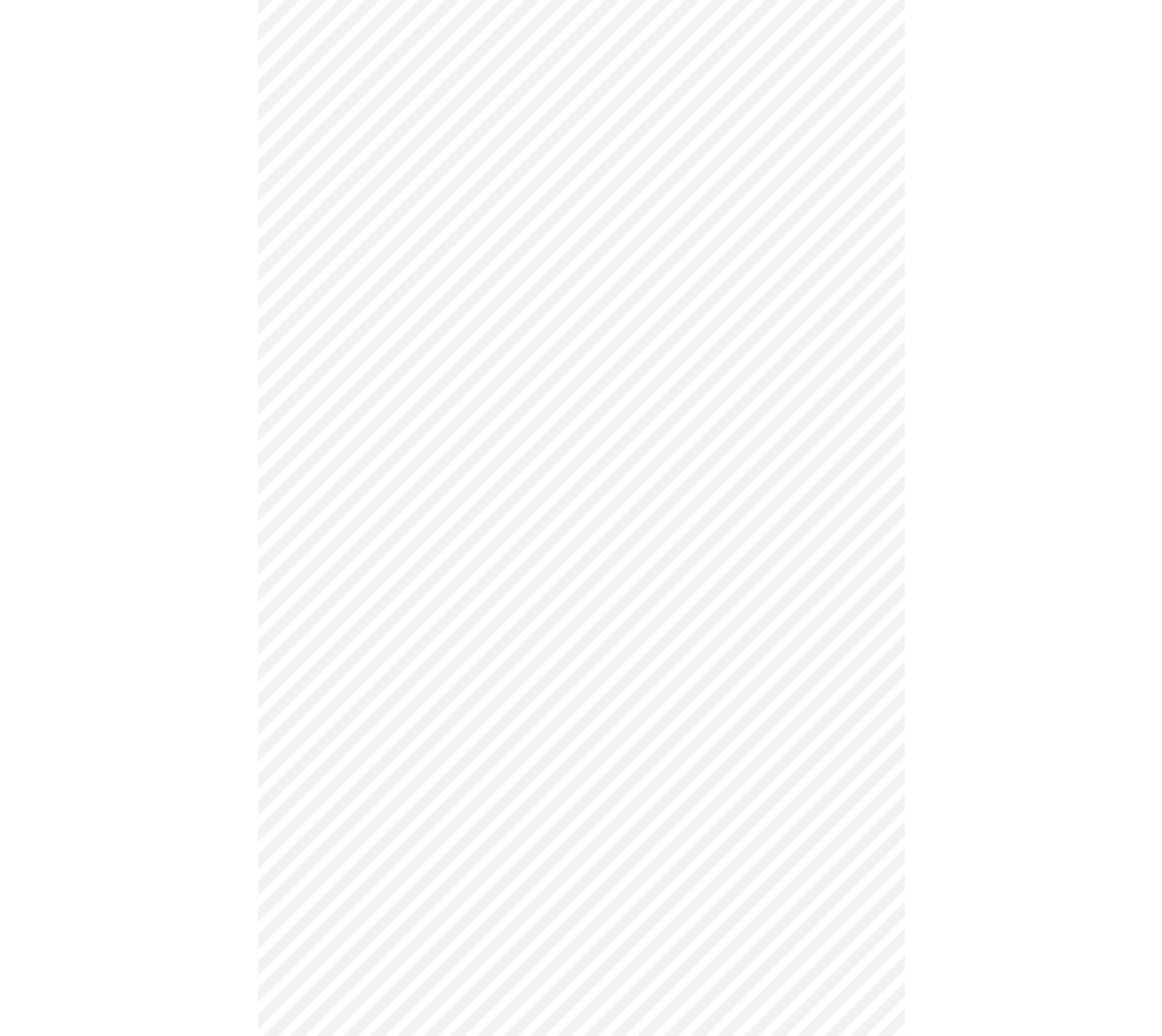
scroll to position [445, 0]
click at [477, 467] on body "MyMenopauseRx Appointments Messaging Labs Uploads Medications Community Refer a…" at bounding box center [581, 326] width 1149 height 1531
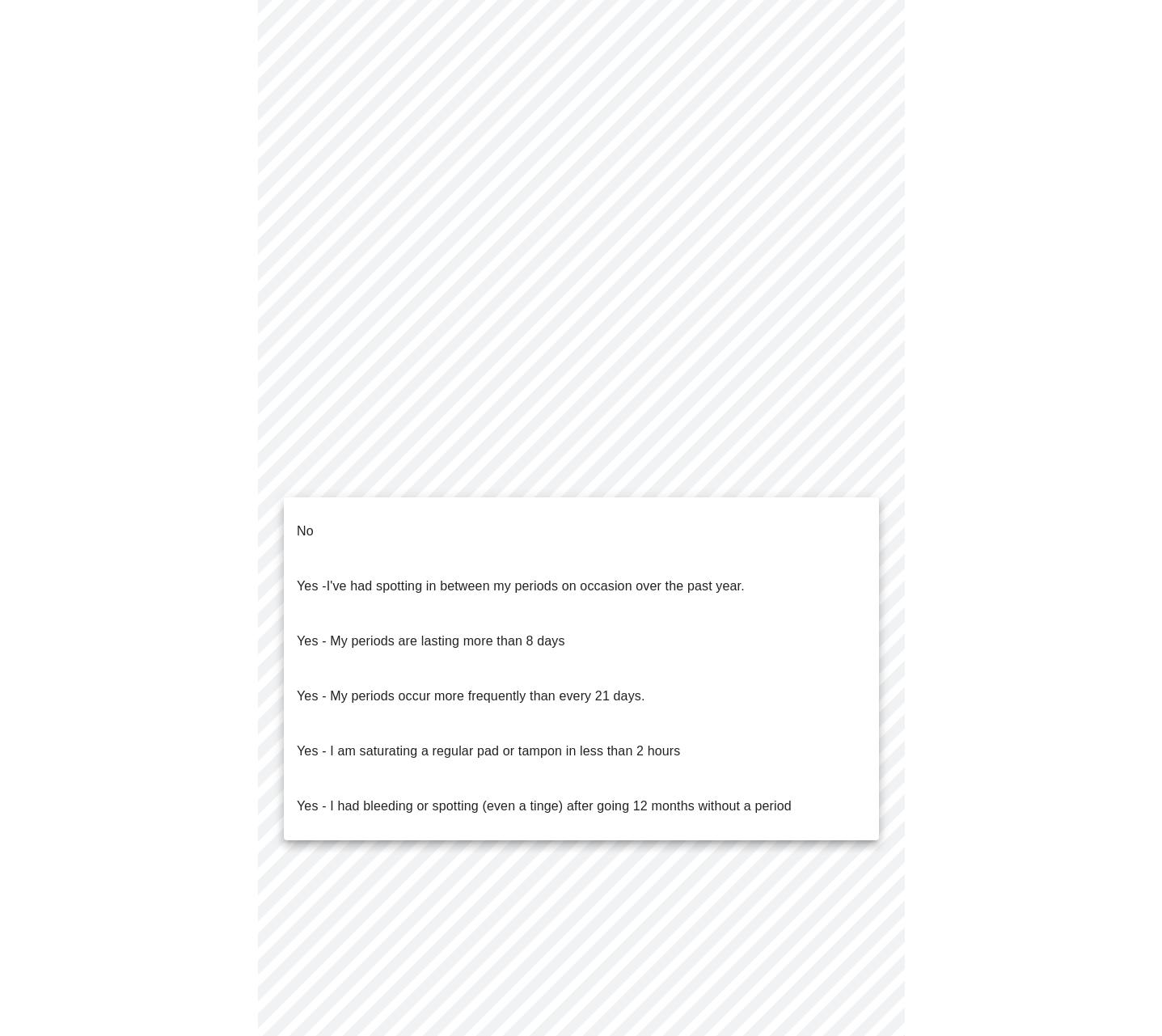
click at [297, 522] on p "No" at bounding box center [305, 531] width 17 height 19
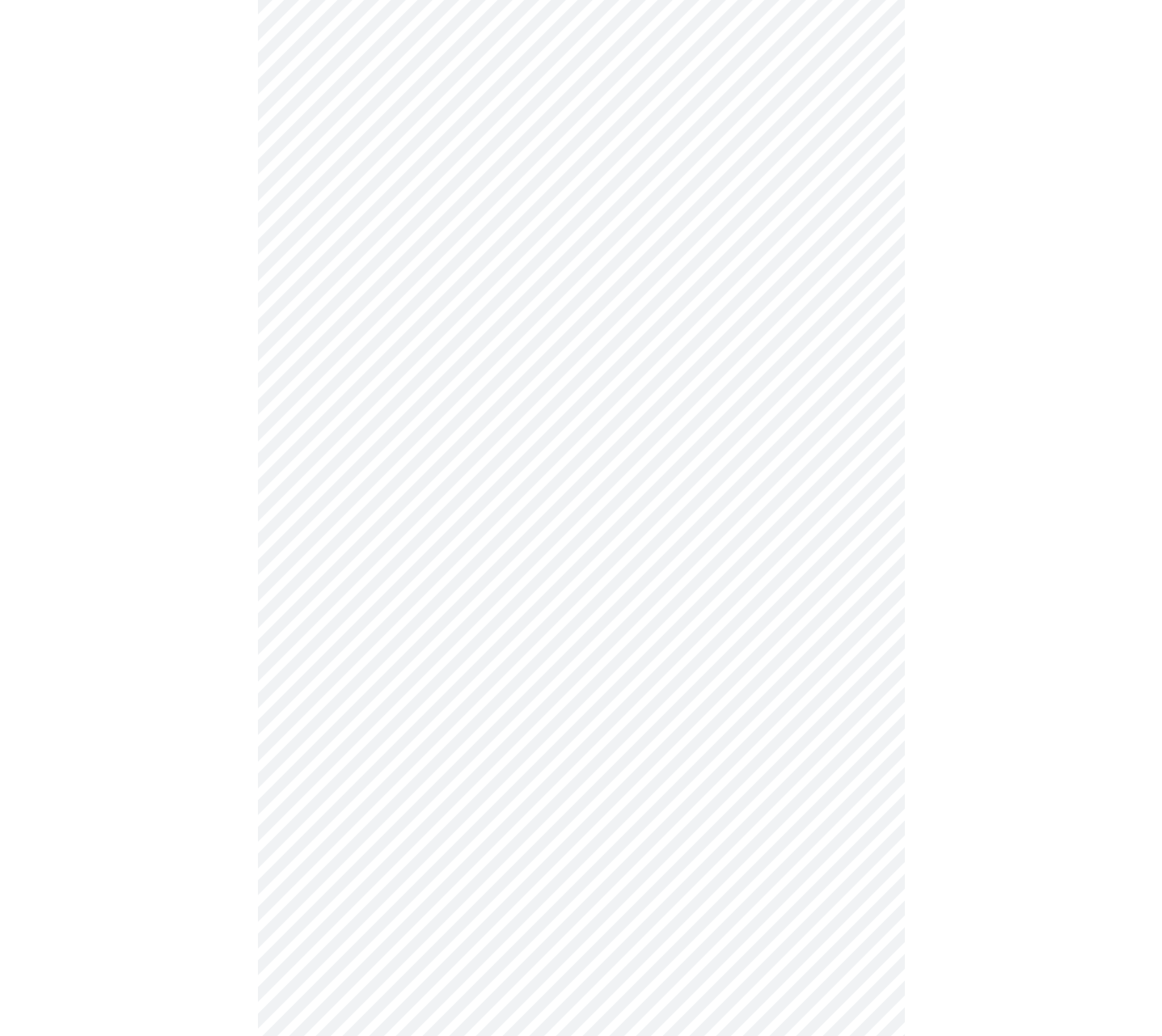
scroll to position [485, 0]
click at [533, 553] on body "MyMenopauseRx Appointments Messaging Labs Uploads Medications Community Refer a…" at bounding box center [581, 281] width 1149 height 1521
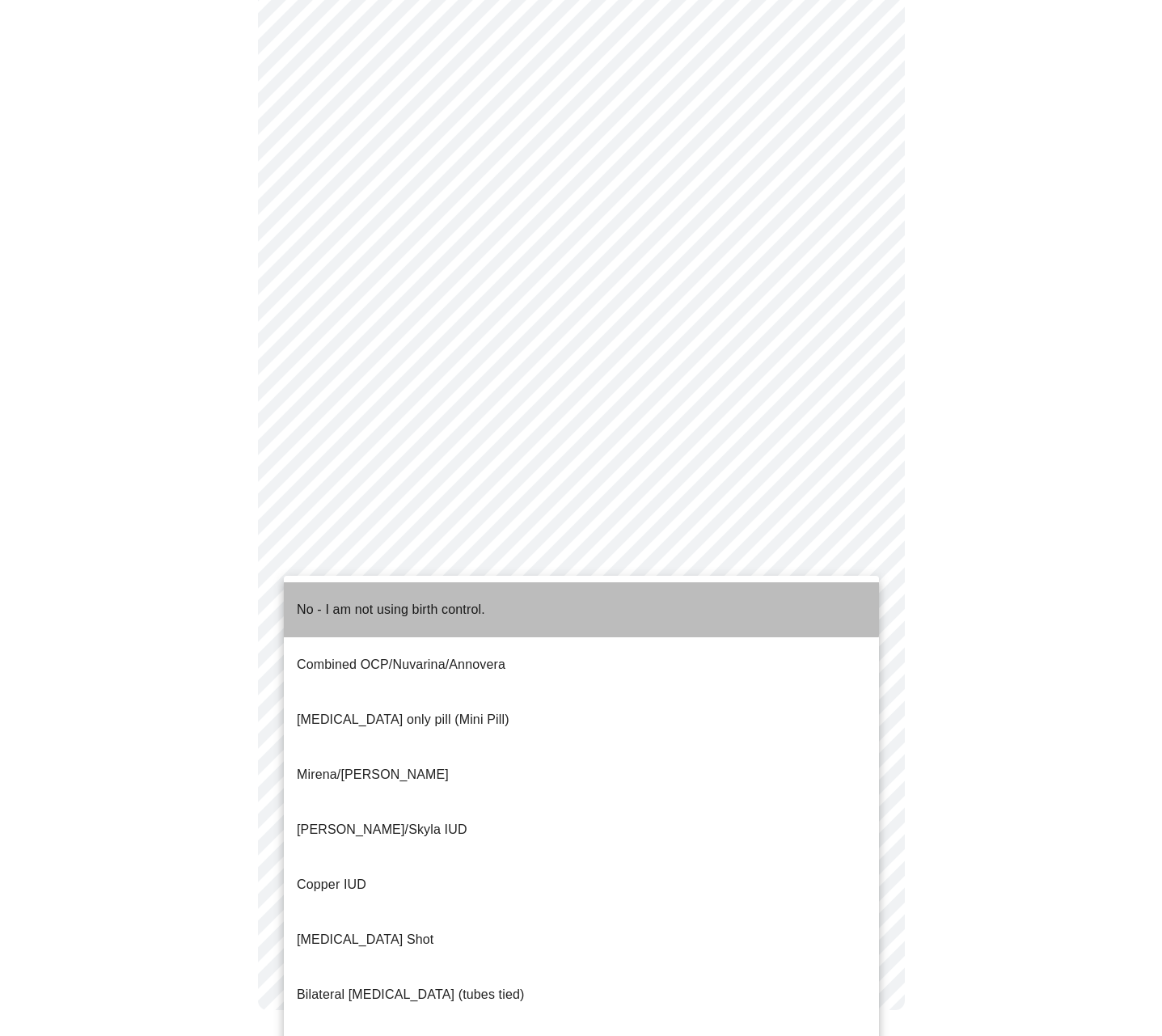
click at [459, 600] on p "No - I am not using birth control." at bounding box center [391, 609] width 188 height 19
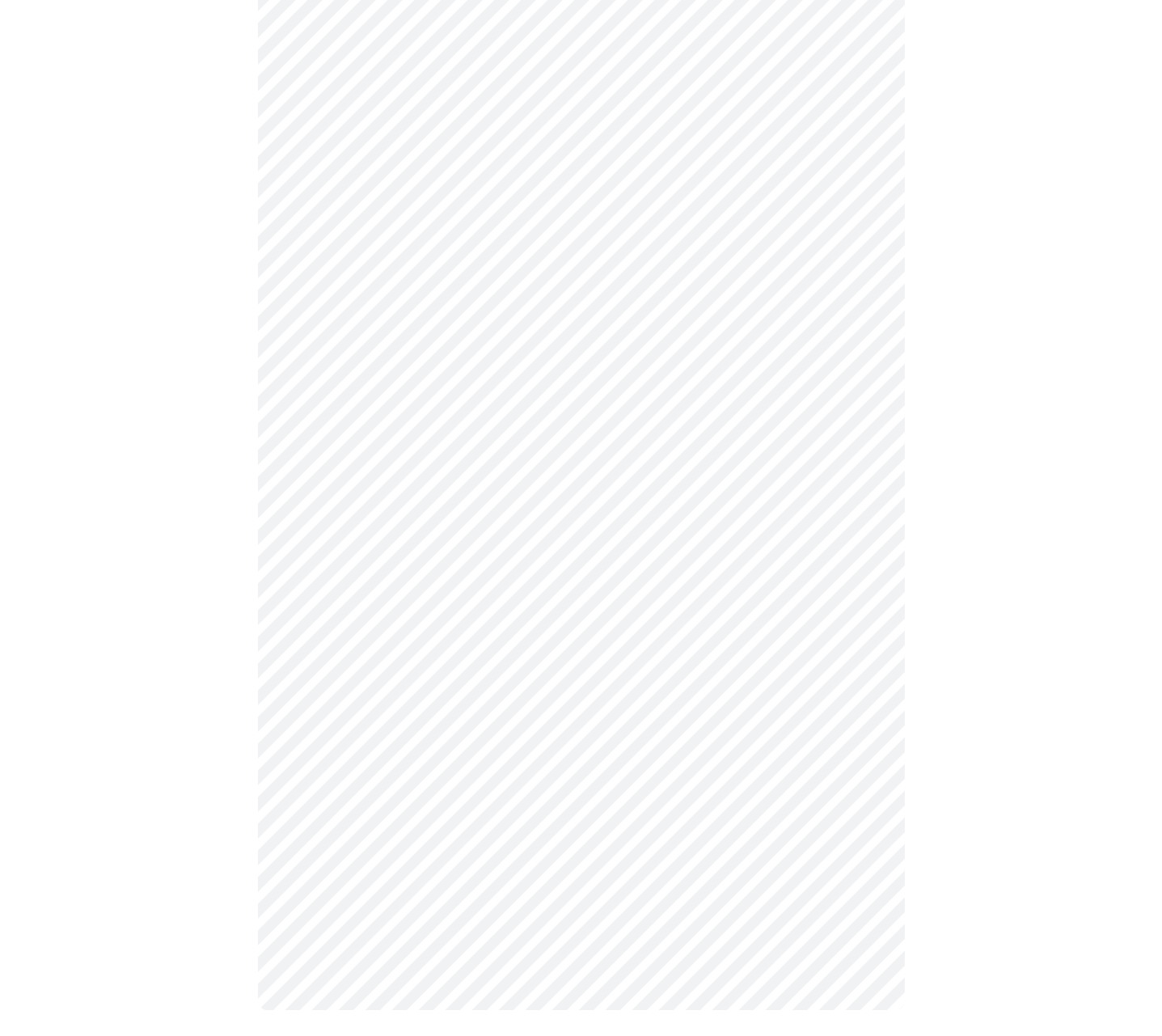
click at [530, 687] on body "MyMenopauseRx Appointments Messaging Labs Uploads Medications Community Refer a…" at bounding box center [581, 287] width 1149 height 1511
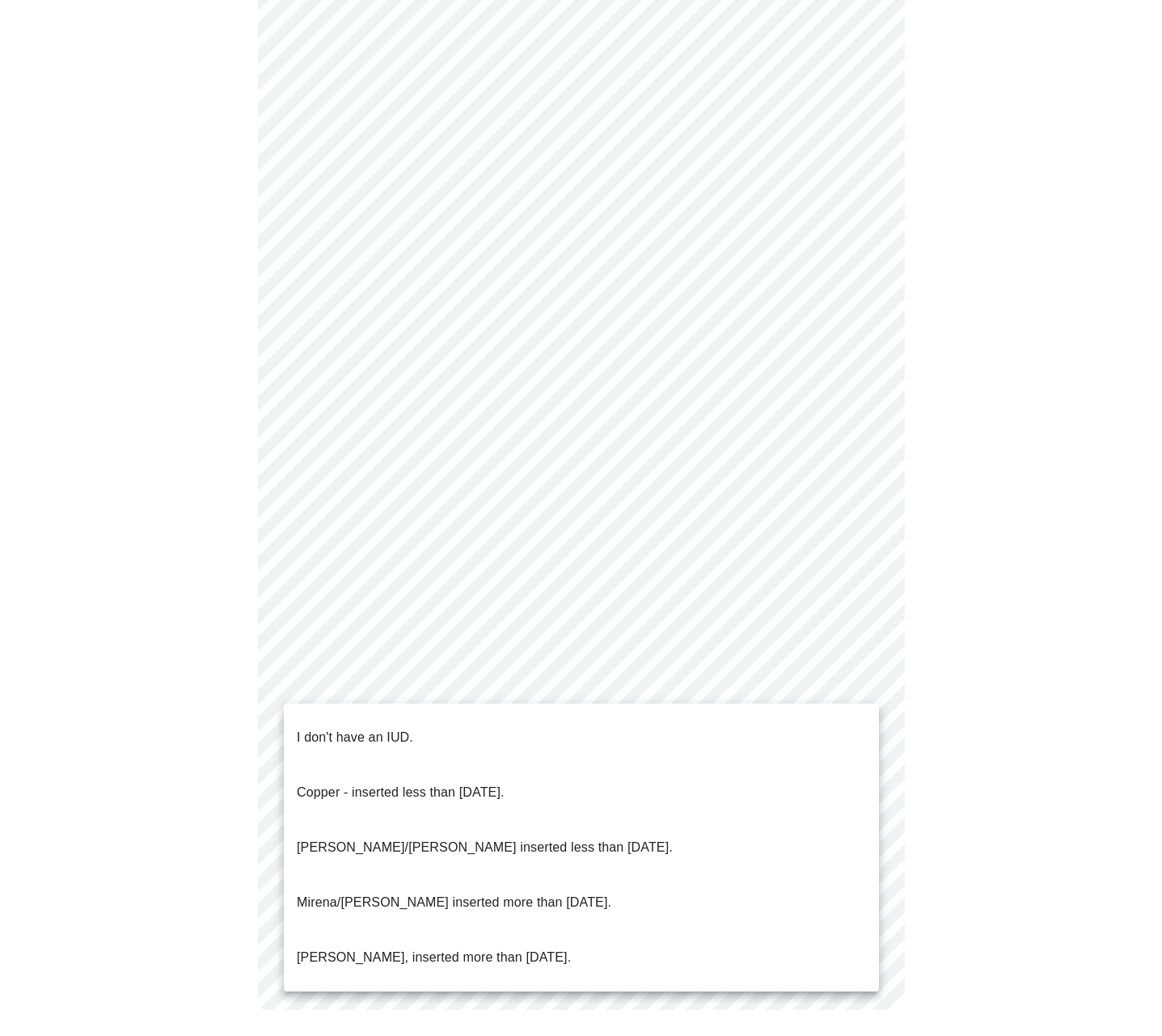
click at [350, 728] on p "I don't have an IUD." at bounding box center [355, 737] width 116 height 19
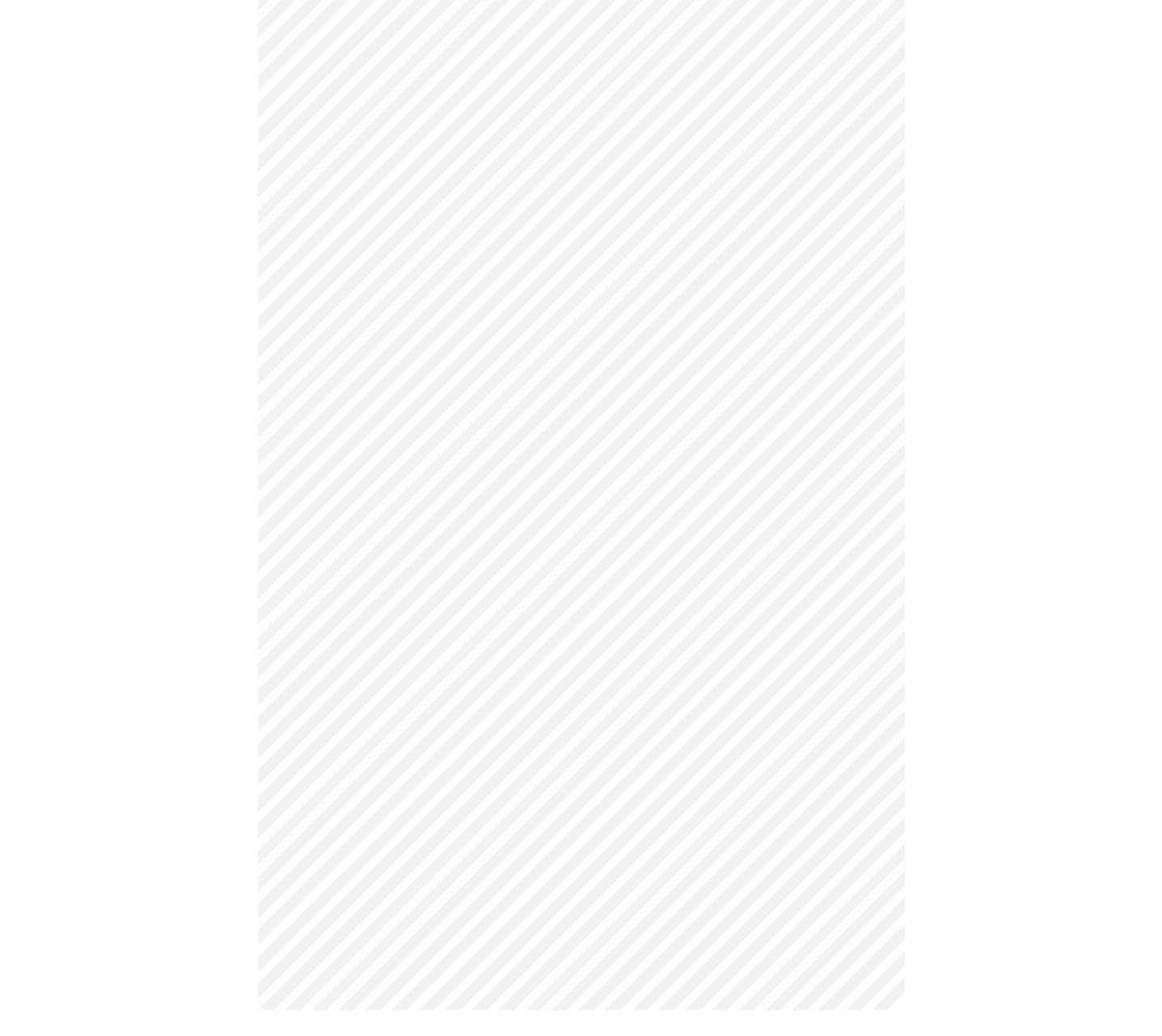
scroll to position [465, 0]
click at [512, 803] on body "MyMenopauseRx Appointments Messaging Labs Uploads Medications Community Refer a…" at bounding box center [581, 291] width 1149 height 1501
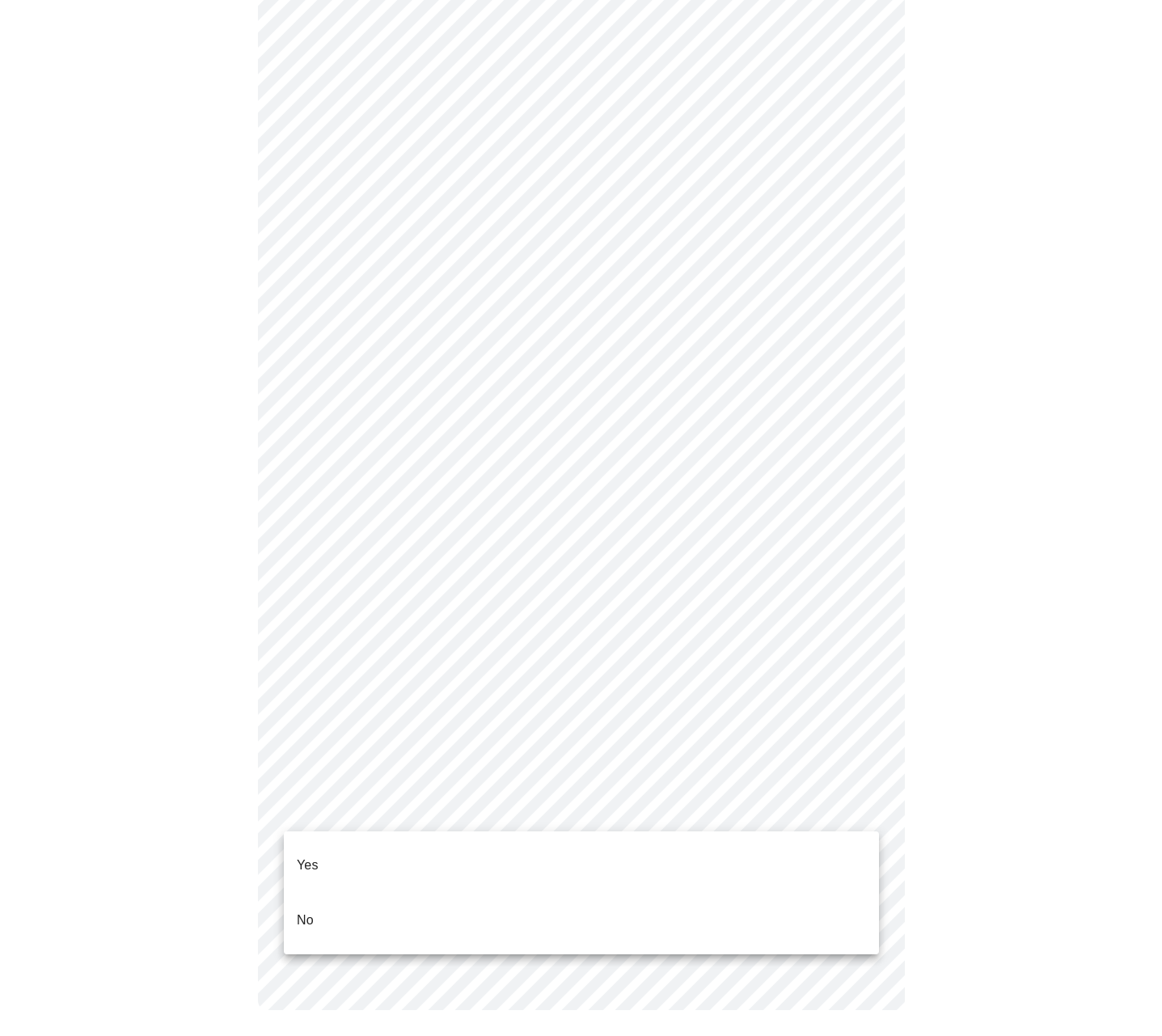
click at [301, 855] on p "Yes" at bounding box center [308, 864] width 22 height 19
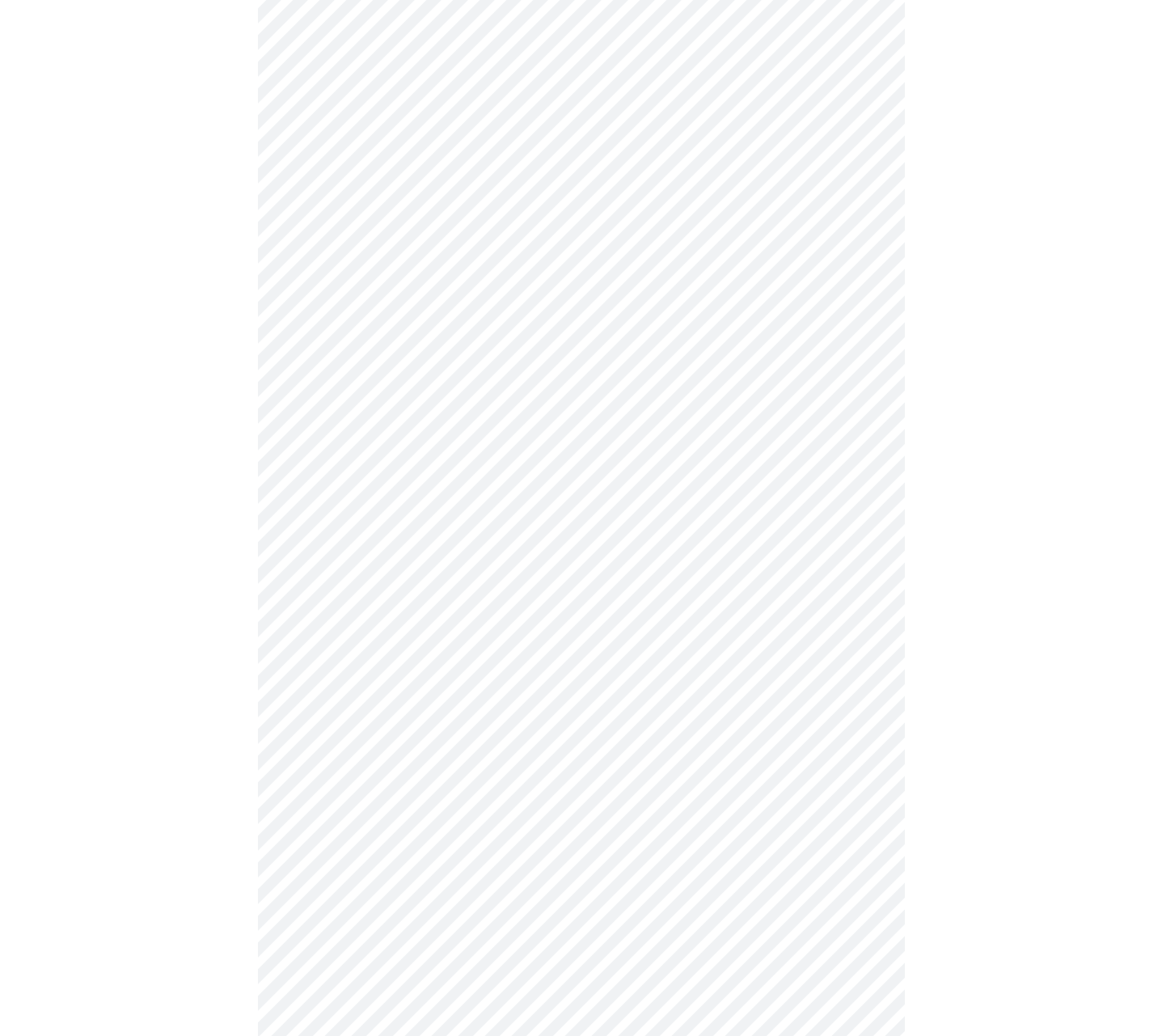
scroll to position [4115, 0]
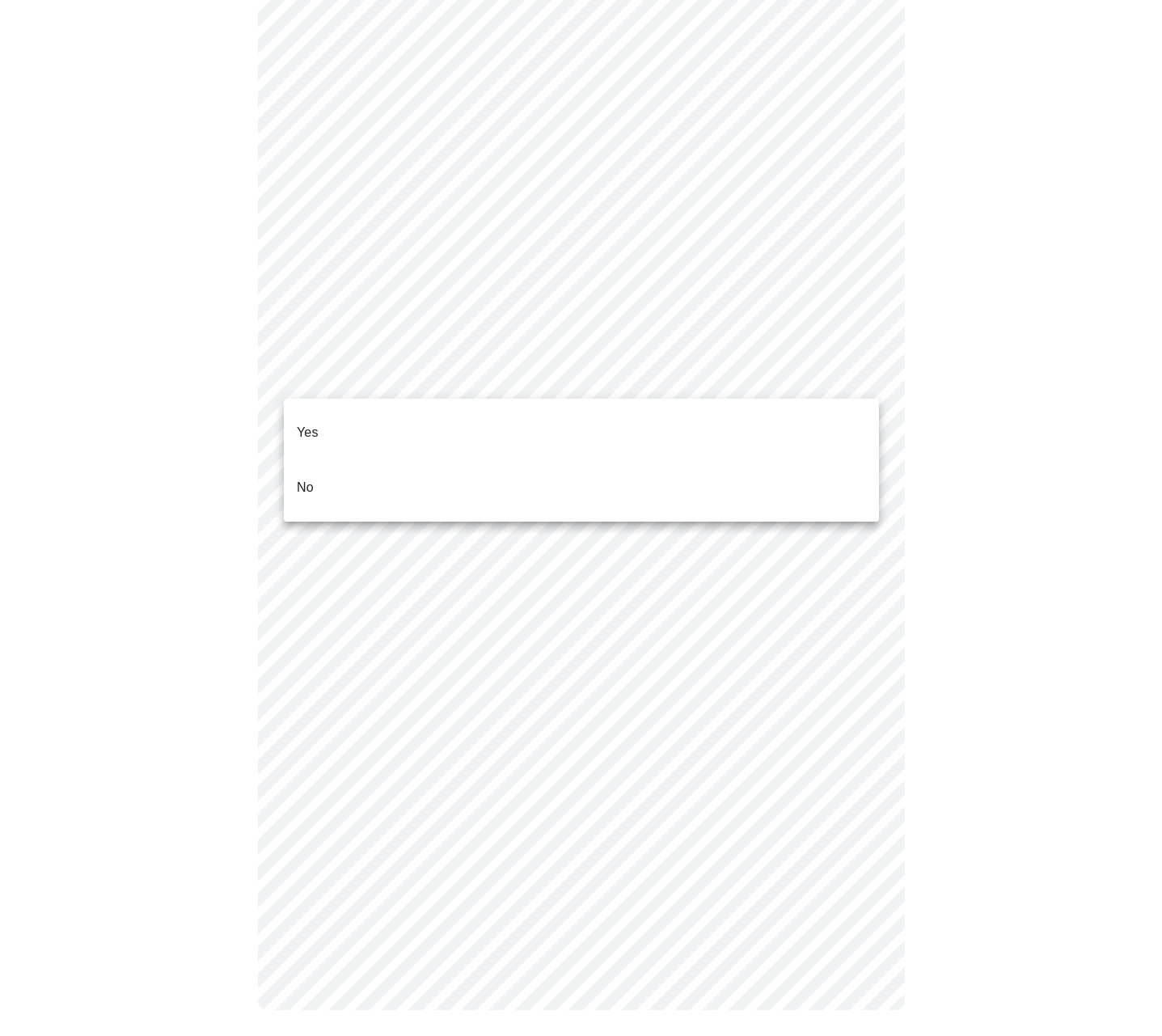
click at [326, 460] on li "No" at bounding box center [581, 487] width 595 height 55
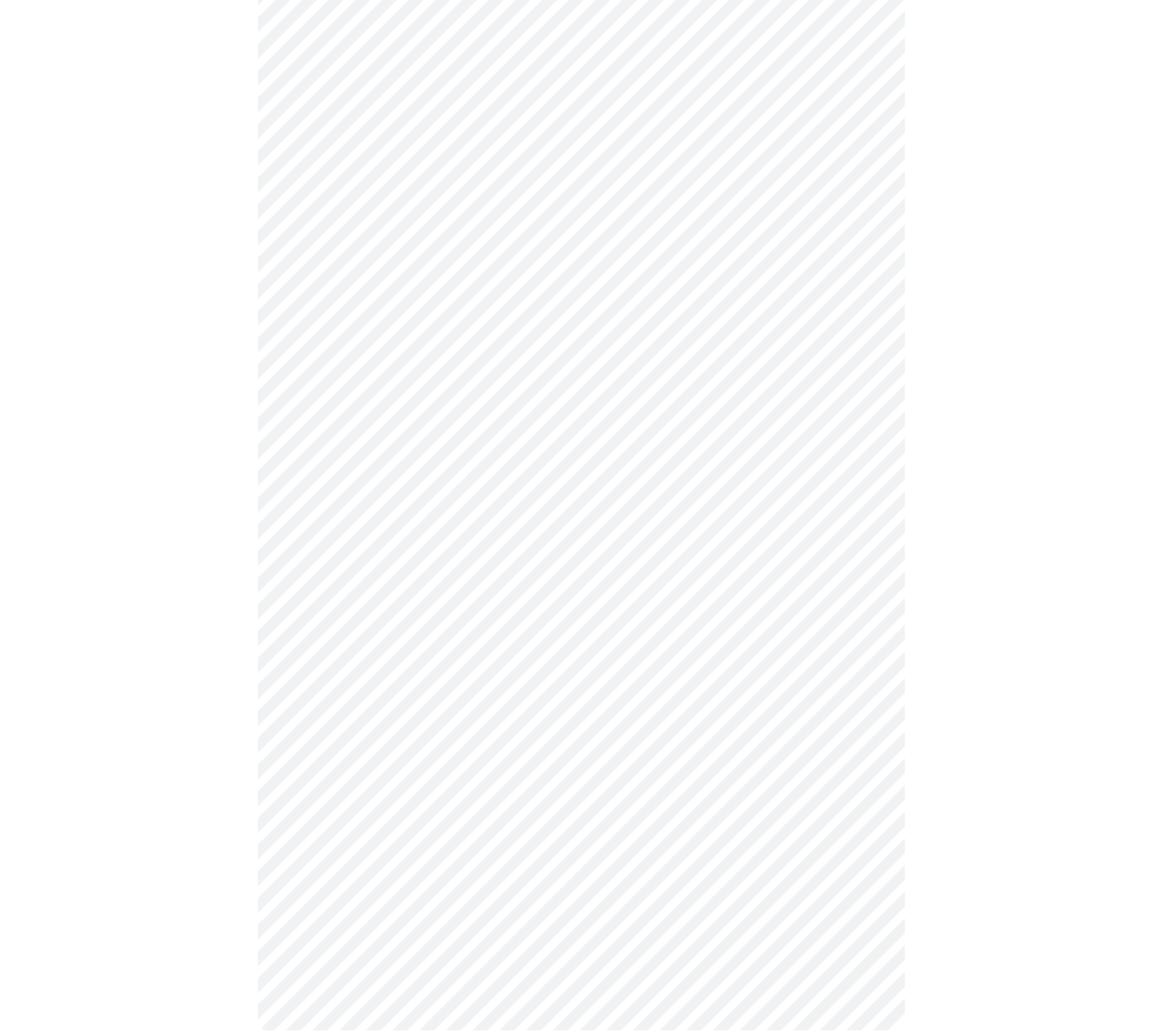
scroll to position [688, 0]
